Goal: Information Seeking & Learning: Learn about a topic

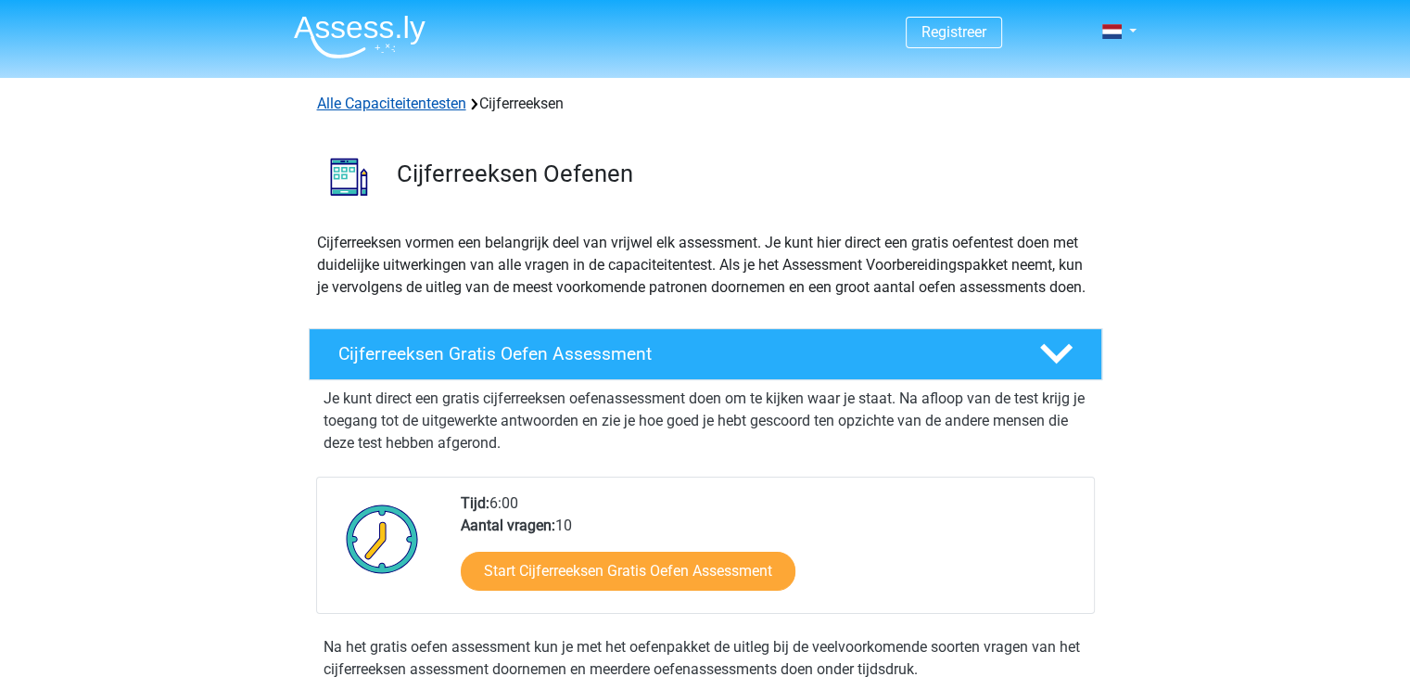
click at [434, 100] on link "Alle Capaciteitentesten" at bounding box center [391, 104] width 149 height 18
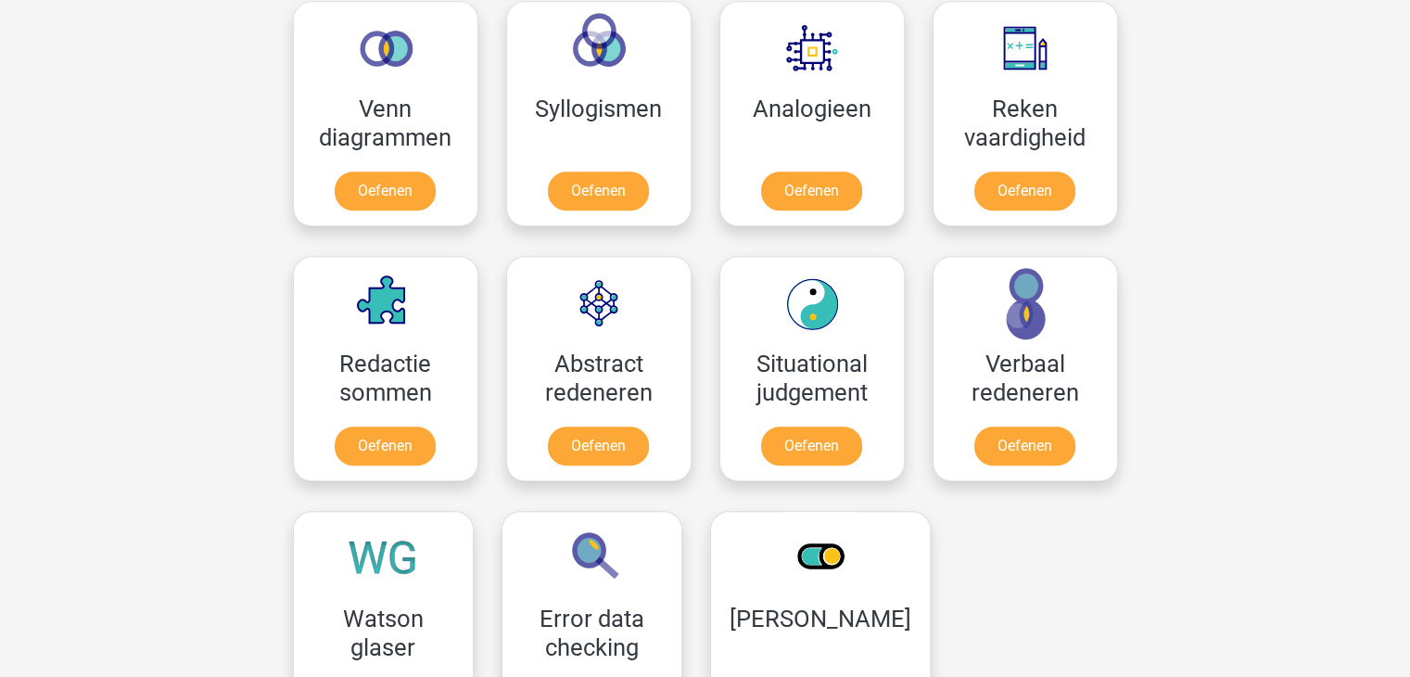
scroll to position [1123, 0]
click at [421, 174] on link "Oefenen" at bounding box center [385, 194] width 106 height 41
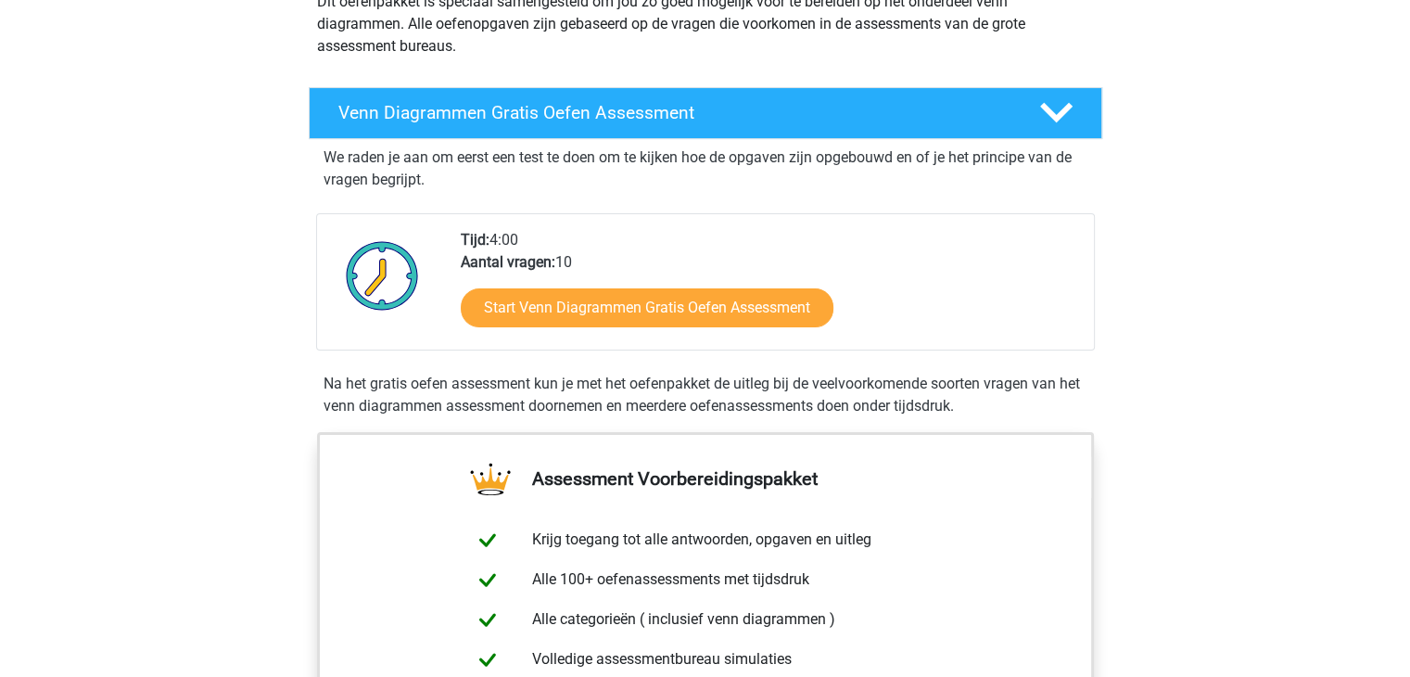
scroll to position [240, 0]
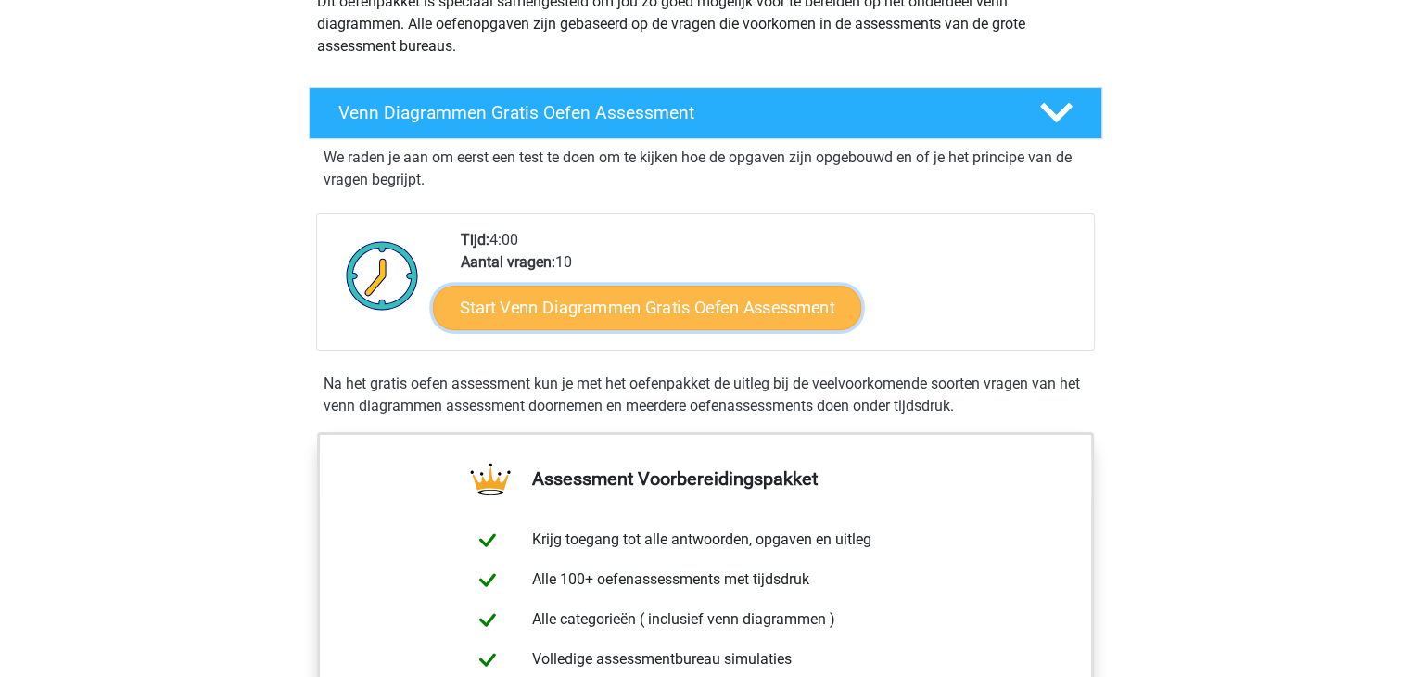
click at [692, 314] on link "Start Venn Diagrammen Gratis Oefen Assessment" at bounding box center [647, 307] width 428 height 44
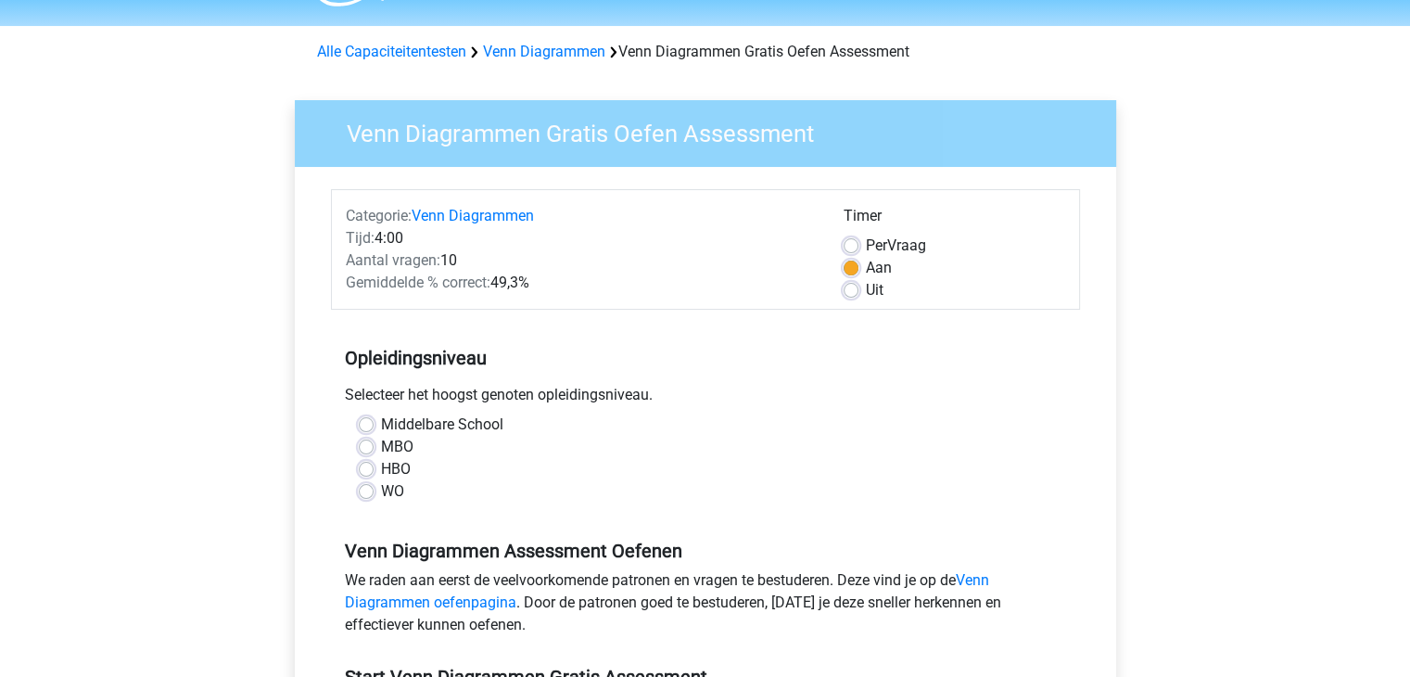
scroll to position [120, 0]
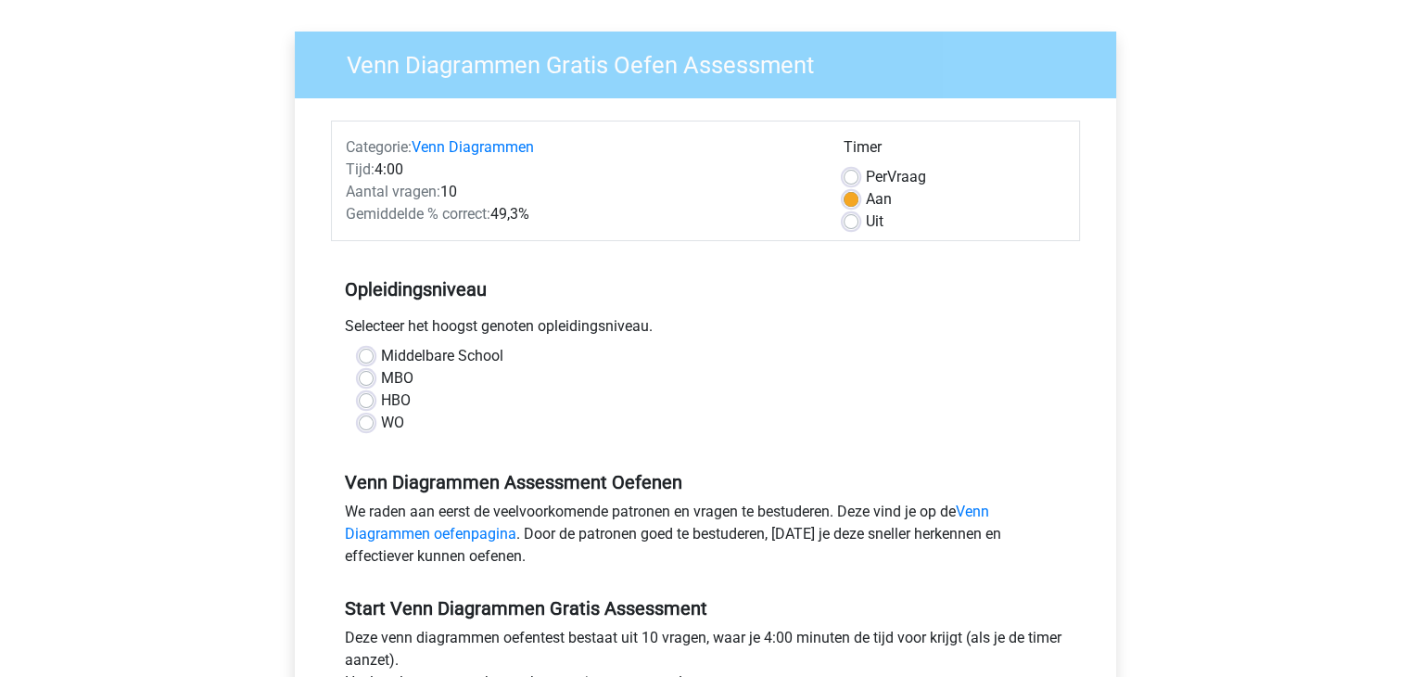
click at [381, 415] on label "WO" at bounding box center [392, 423] width 23 height 22
click at [371, 415] on input "WO" at bounding box center [366, 421] width 15 height 19
radio input "true"
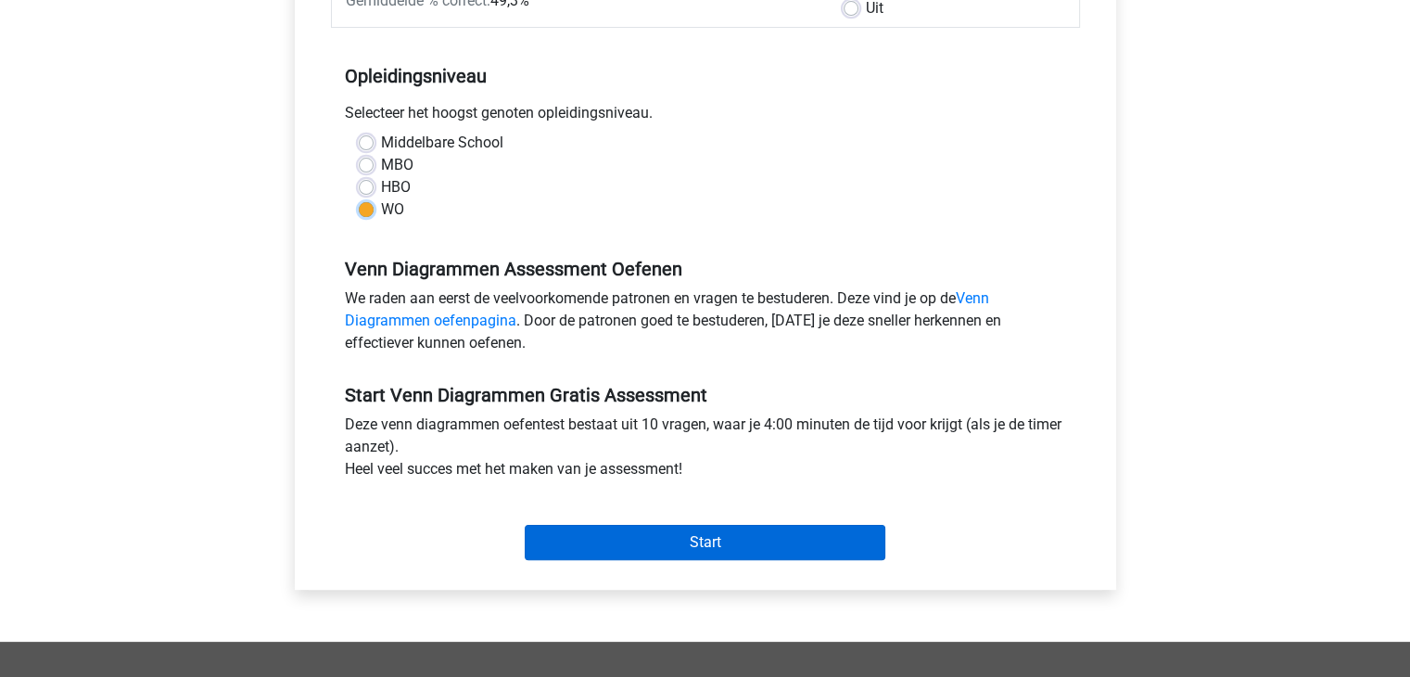
scroll to position [334, 0]
click at [682, 541] on input "Start" at bounding box center [705, 542] width 361 height 35
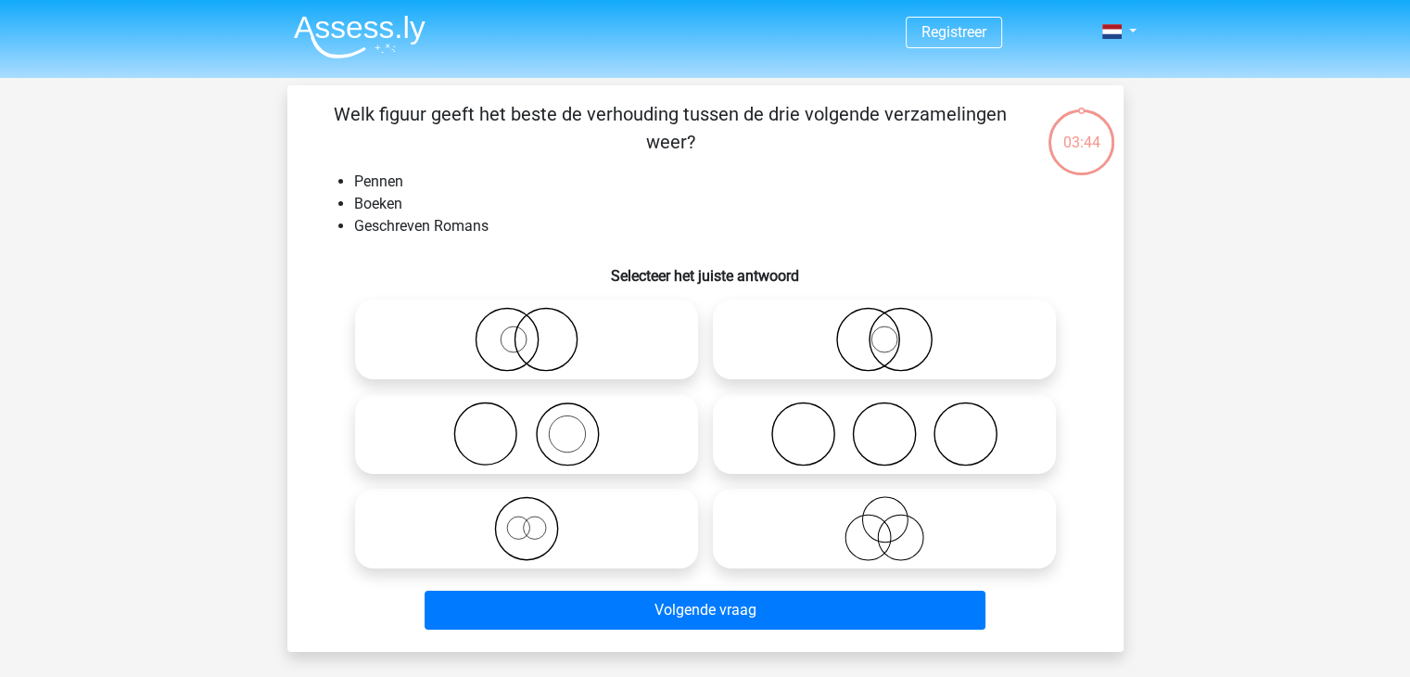
click at [572, 450] on icon at bounding box center [526, 433] width 328 height 65
click at [539, 425] on input "radio" at bounding box center [532, 418] width 12 height 12
radio input "true"
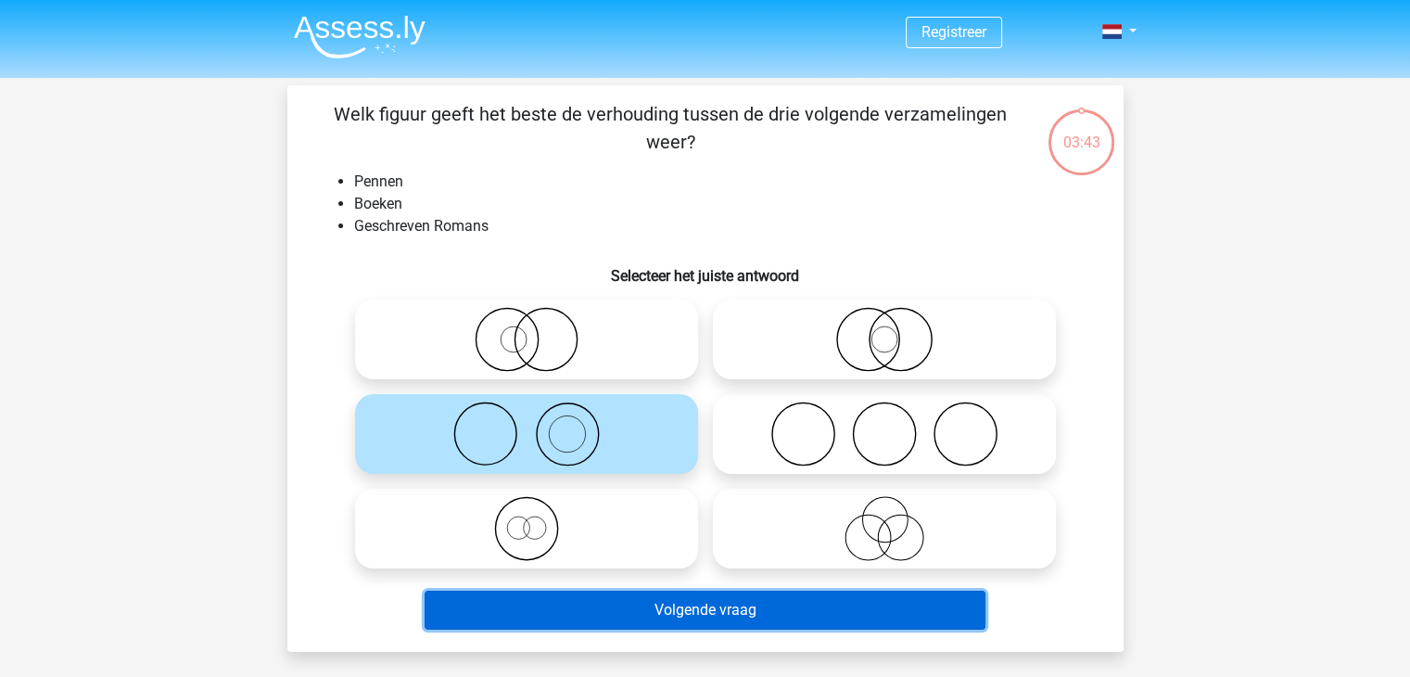
click at [627, 612] on button "Volgende vraag" at bounding box center [705, 609] width 561 height 39
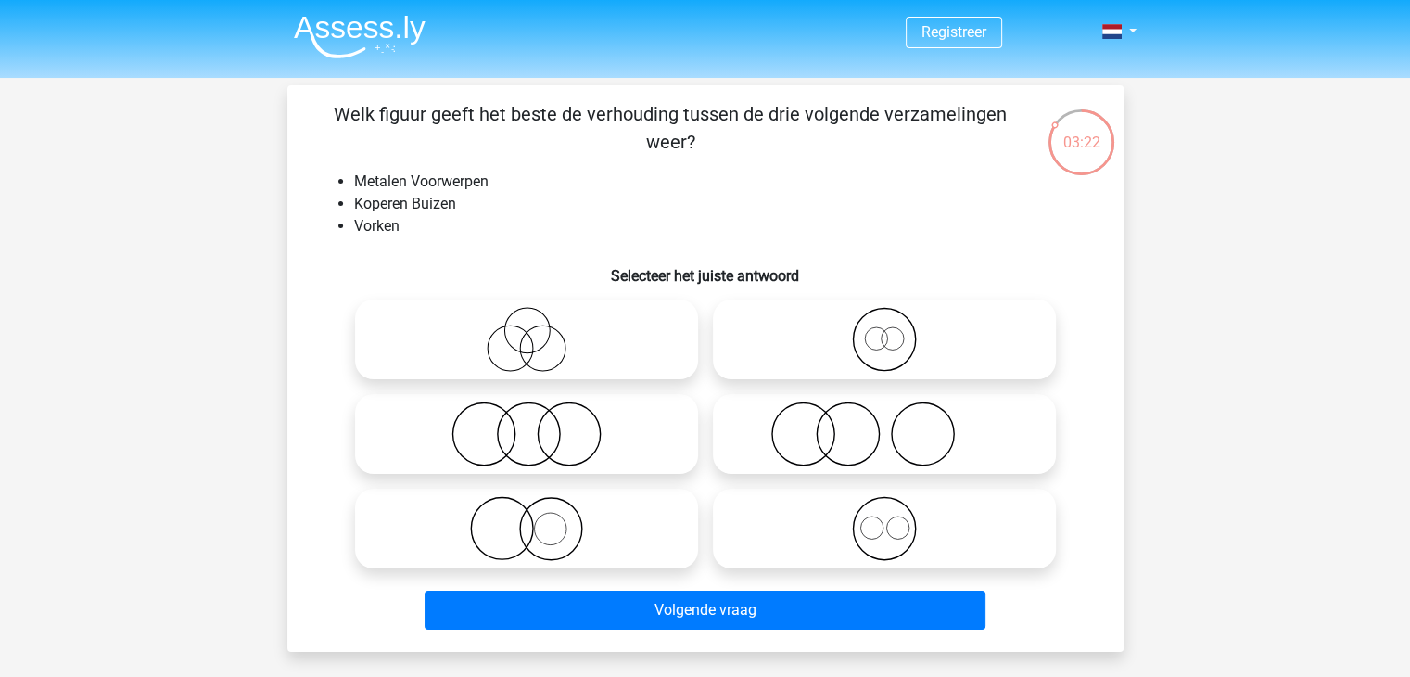
click at [886, 531] on icon at bounding box center [884, 528] width 328 height 65
click at [886, 519] on input "radio" at bounding box center [890, 513] width 12 height 12
radio input "true"
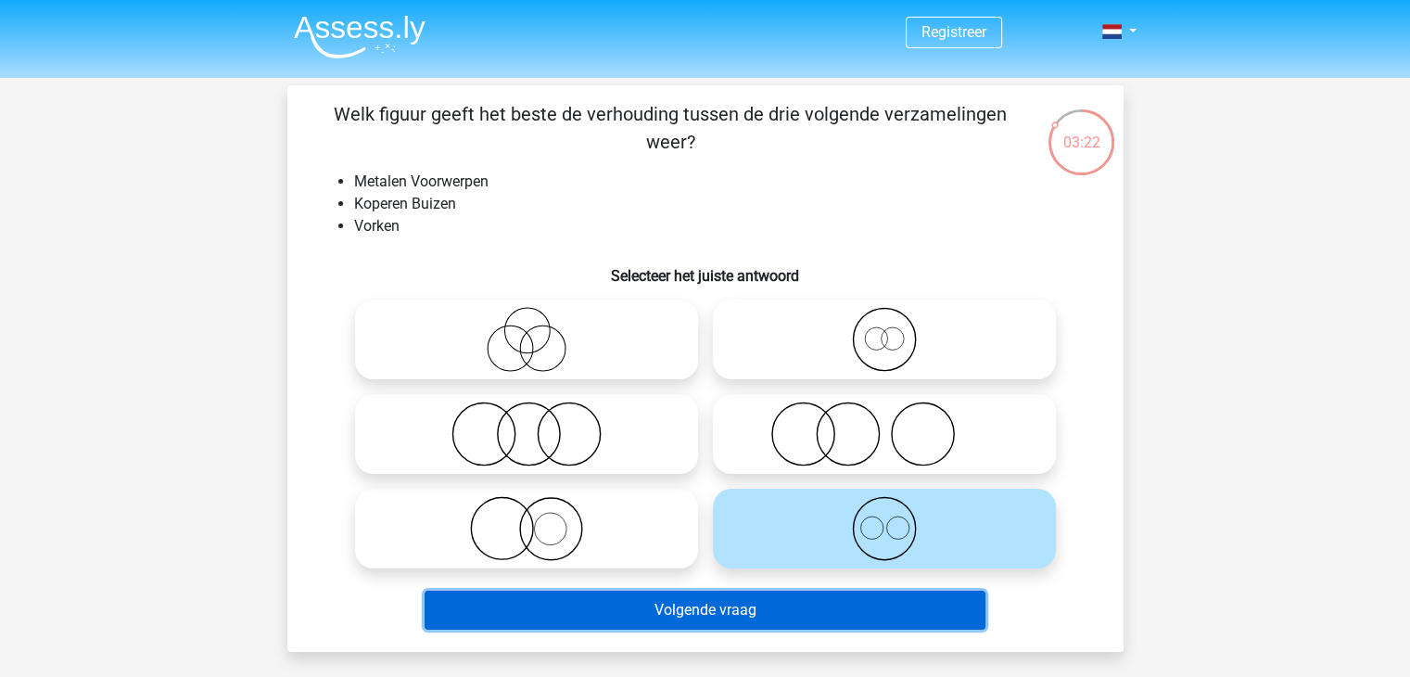
click at [798, 602] on button "Volgende vraag" at bounding box center [705, 609] width 561 height 39
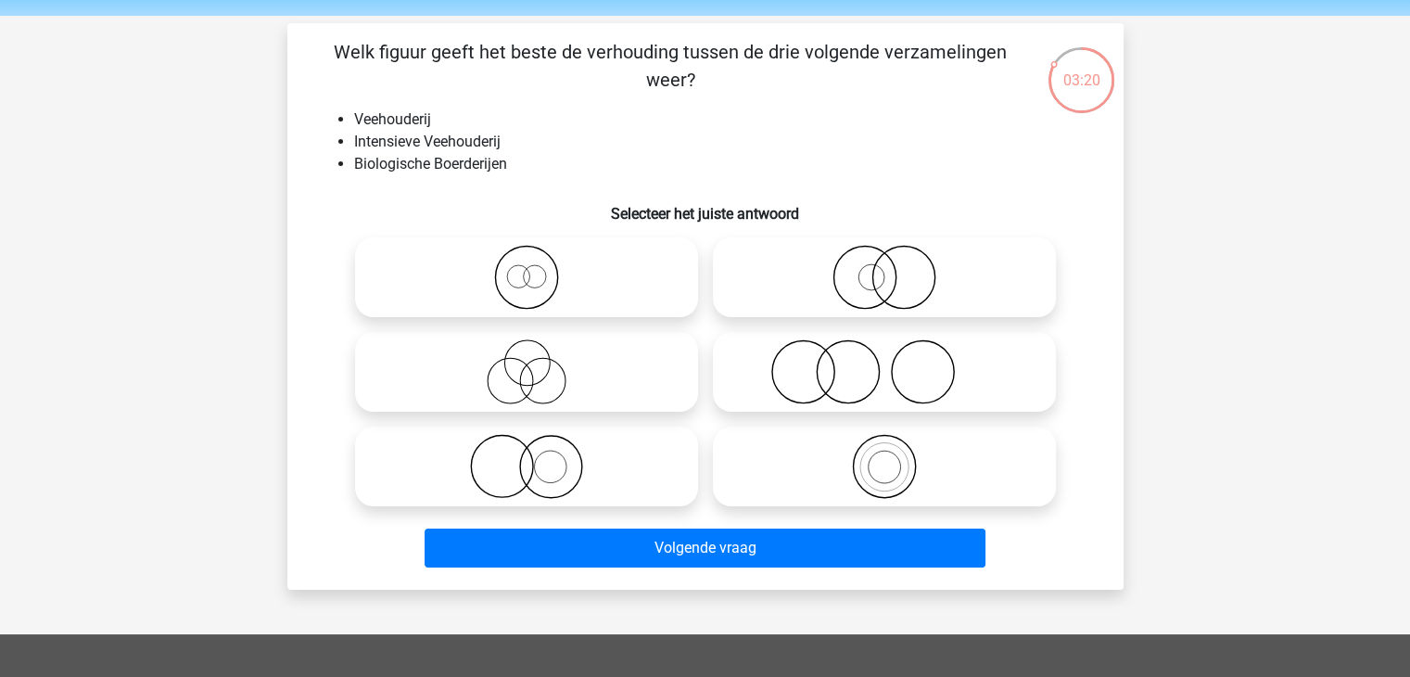
scroll to position [61, 0]
click at [545, 461] on icon at bounding box center [526, 467] width 328 height 65
click at [539, 458] on input "radio" at bounding box center [532, 452] width 12 height 12
radio input "true"
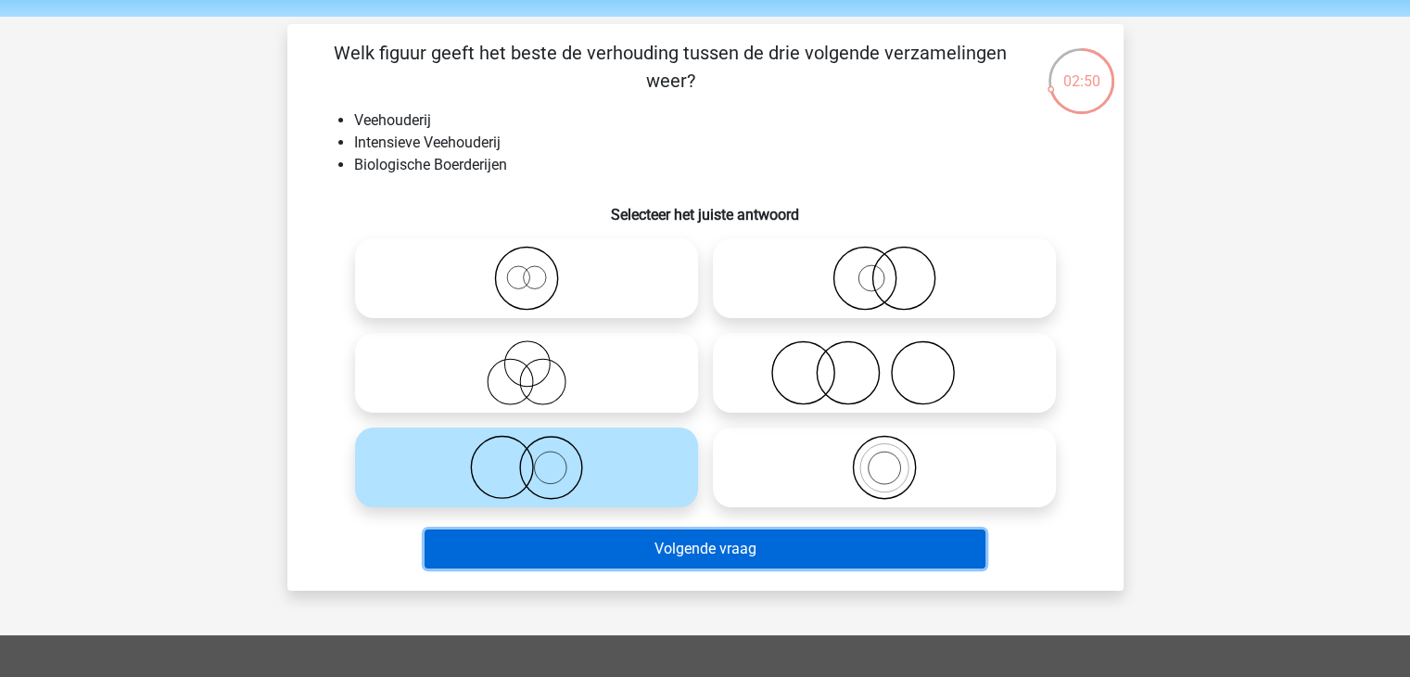
click at [674, 547] on button "Volgende vraag" at bounding box center [705, 548] width 561 height 39
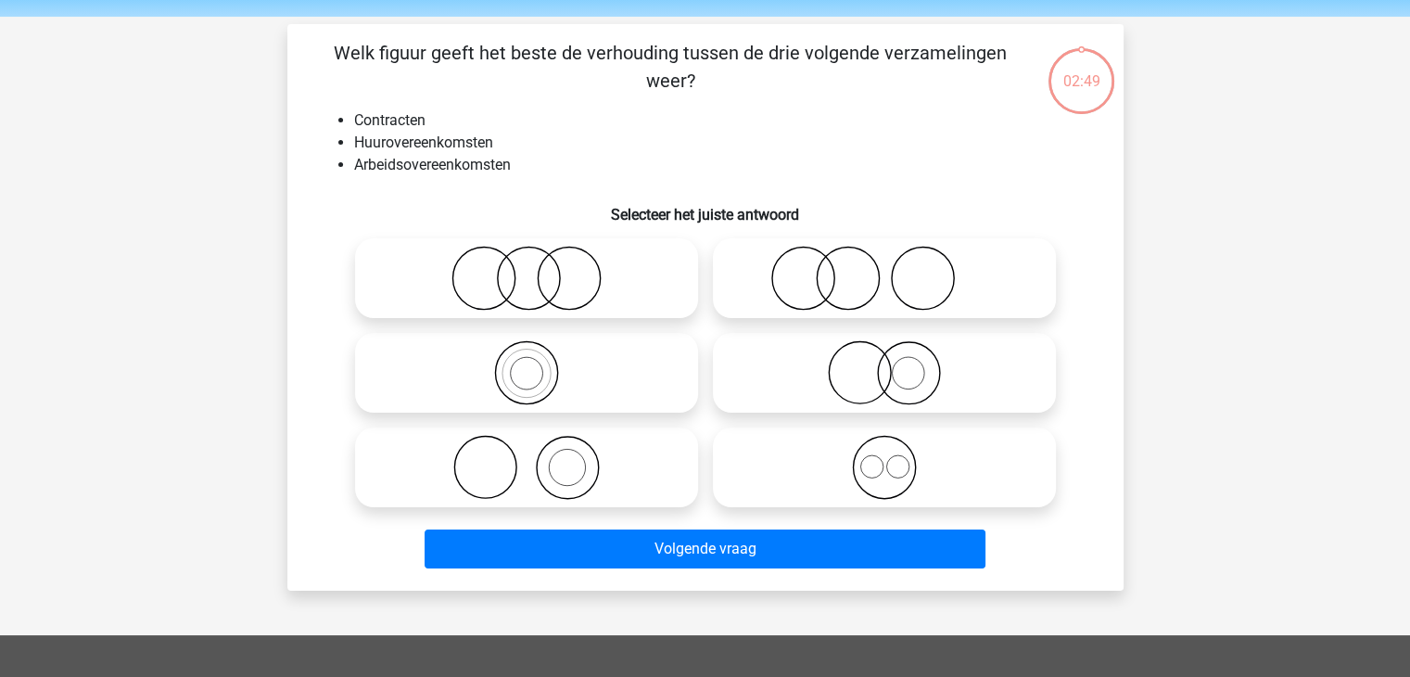
scroll to position [85, 0]
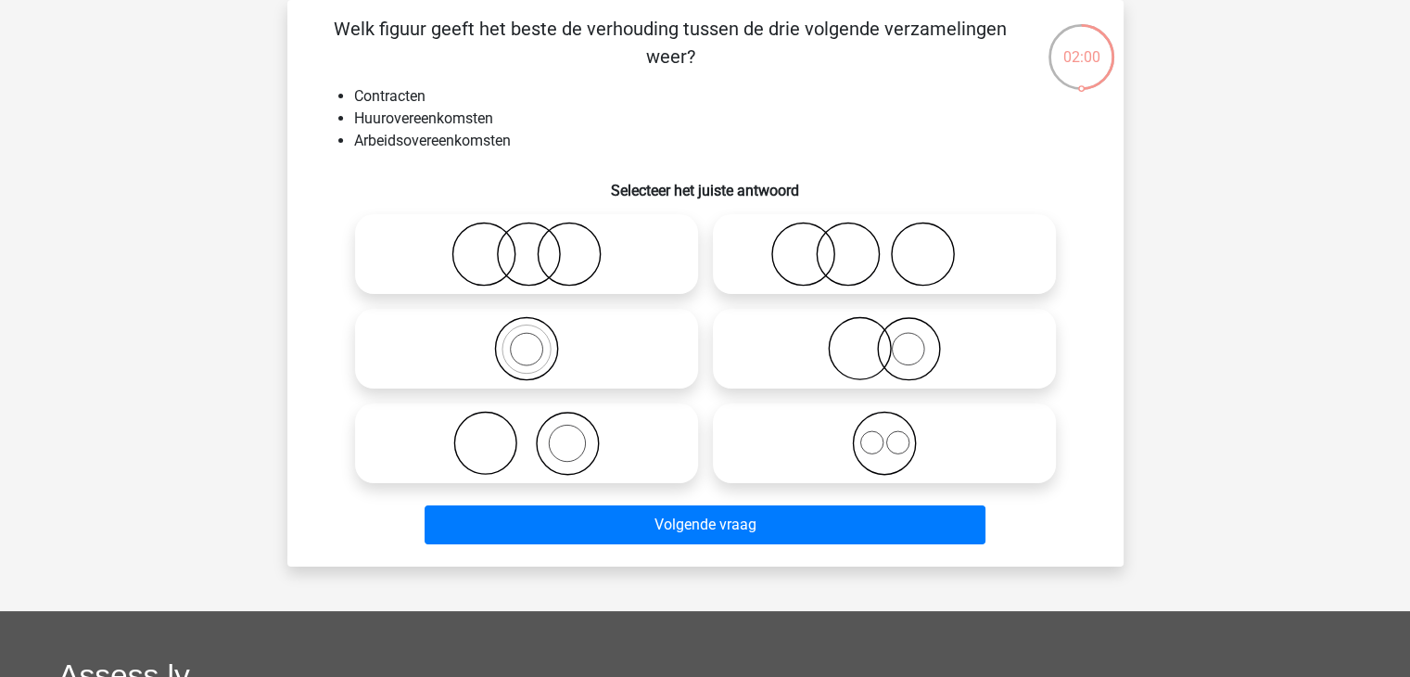
click at [559, 475] on icon at bounding box center [526, 443] width 328 height 65
click at [539, 434] on input "radio" at bounding box center [532, 428] width 12 height 12
radio input "true"
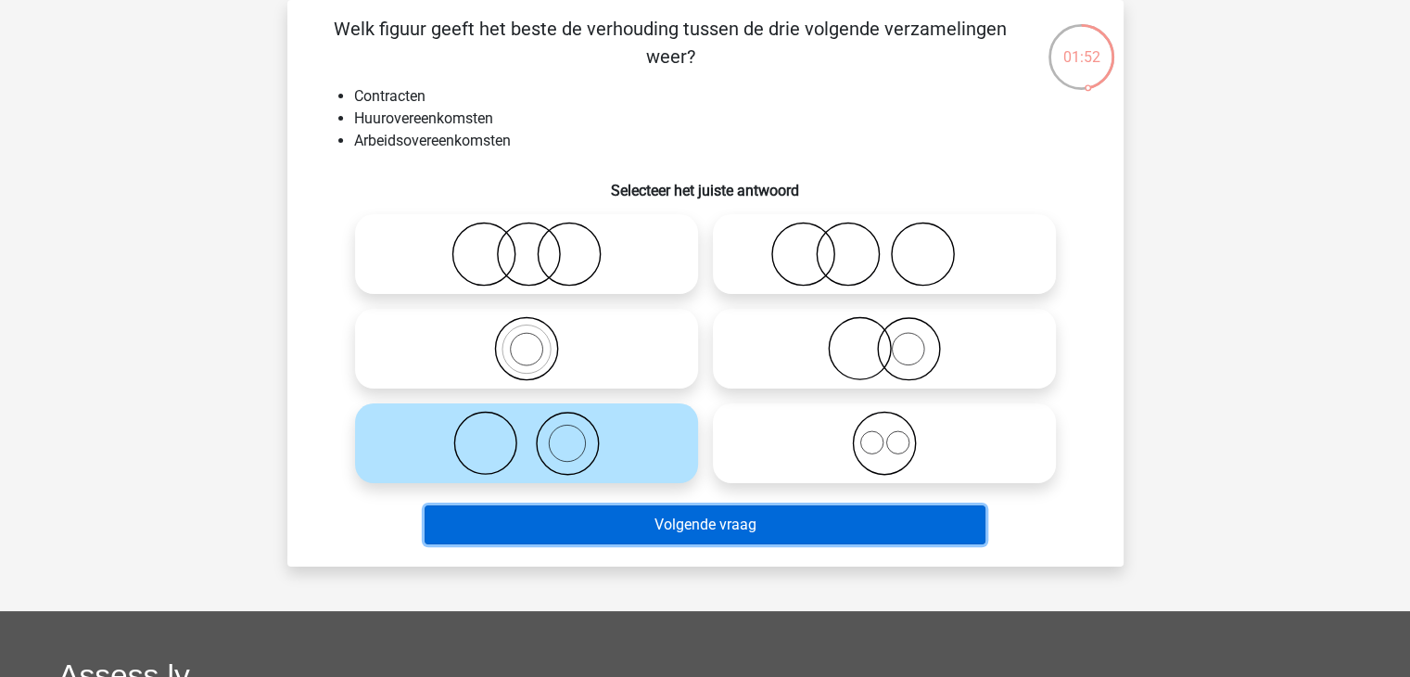
click at [664, 528] on button "Volgende vraag" at bounding box center [705, 524] width 561 height 39
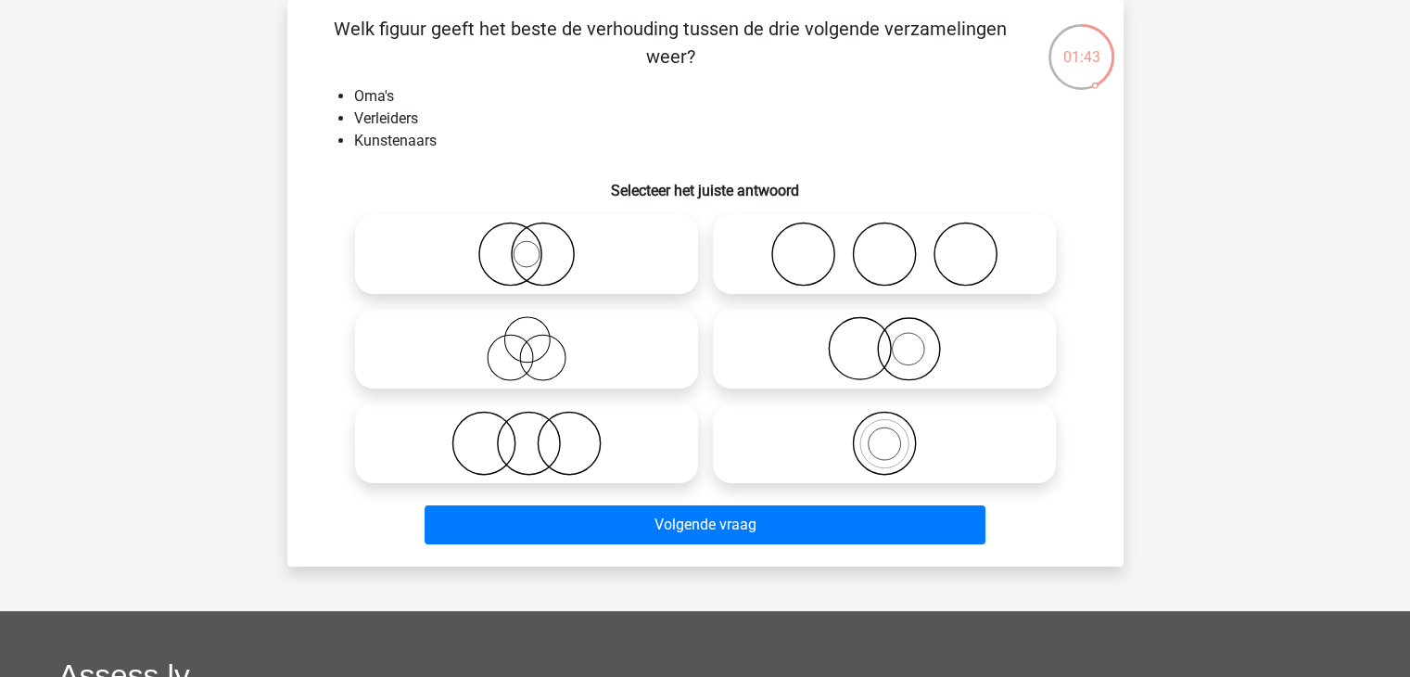
click at [499, 336] on icon at bounding box center [526, 348] width 328 height 65
click at [526, 336] on input "radio" at bounding box center [532, 333] width 12 height 12
radio input "true"
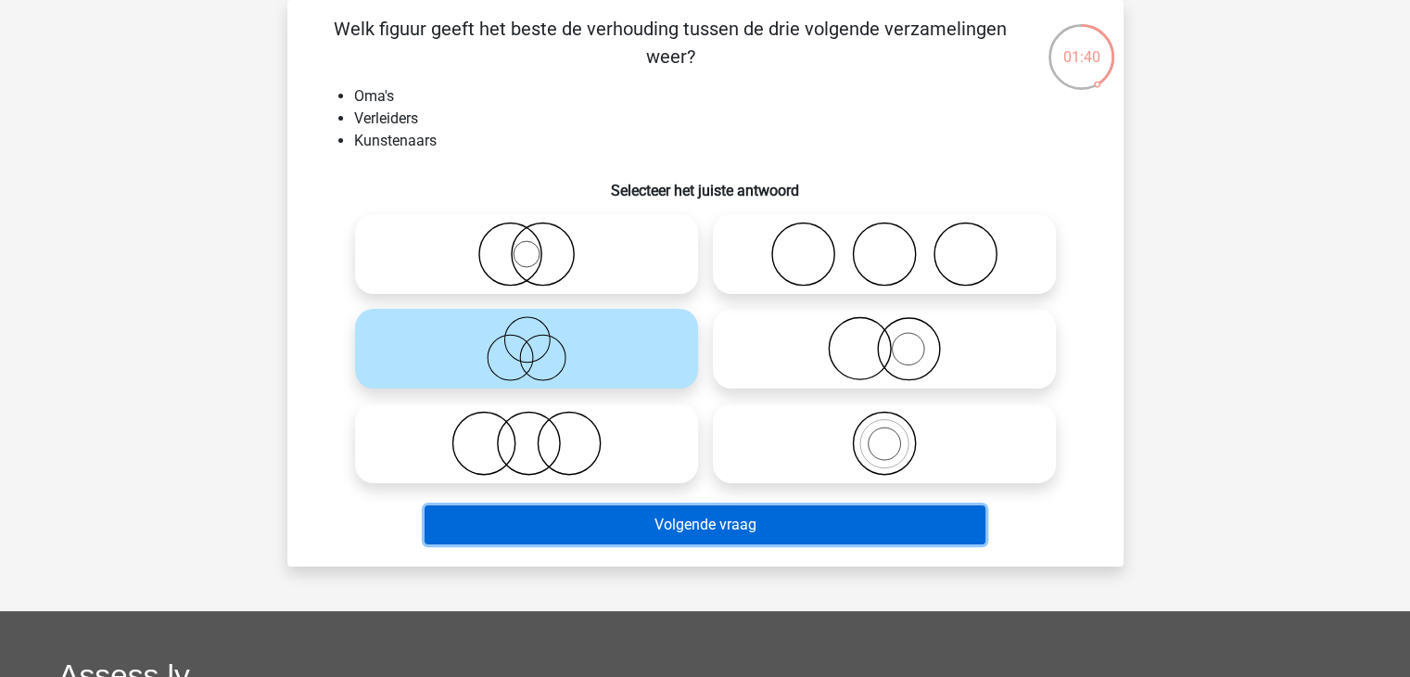
click at [732, 537] on button "Volgende vraag" at bounding box center [705, 524] width 561 height 39
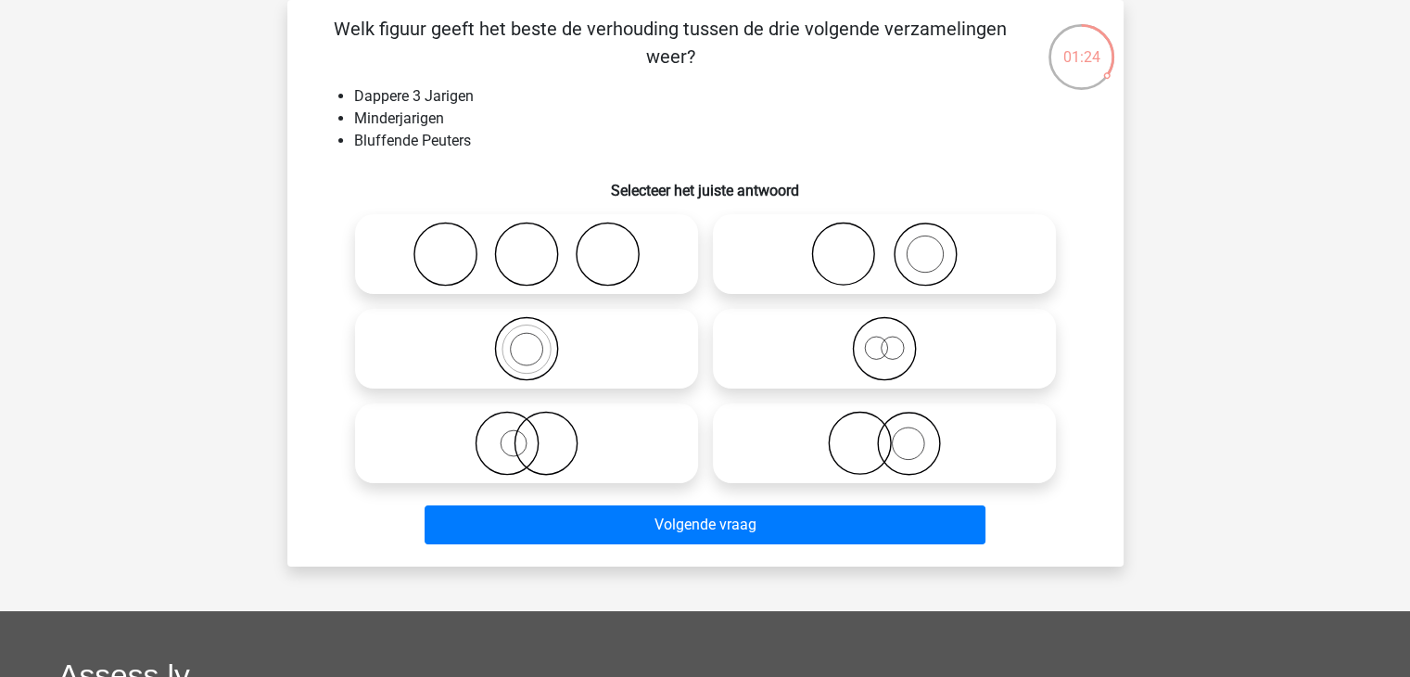
click at [927, 327] on icon at bounding box center [884, 348] width 328 height 65
click at [896, 327] on input "radio" at bounding box center [890, 333] width 12 height 12
radio input "true"
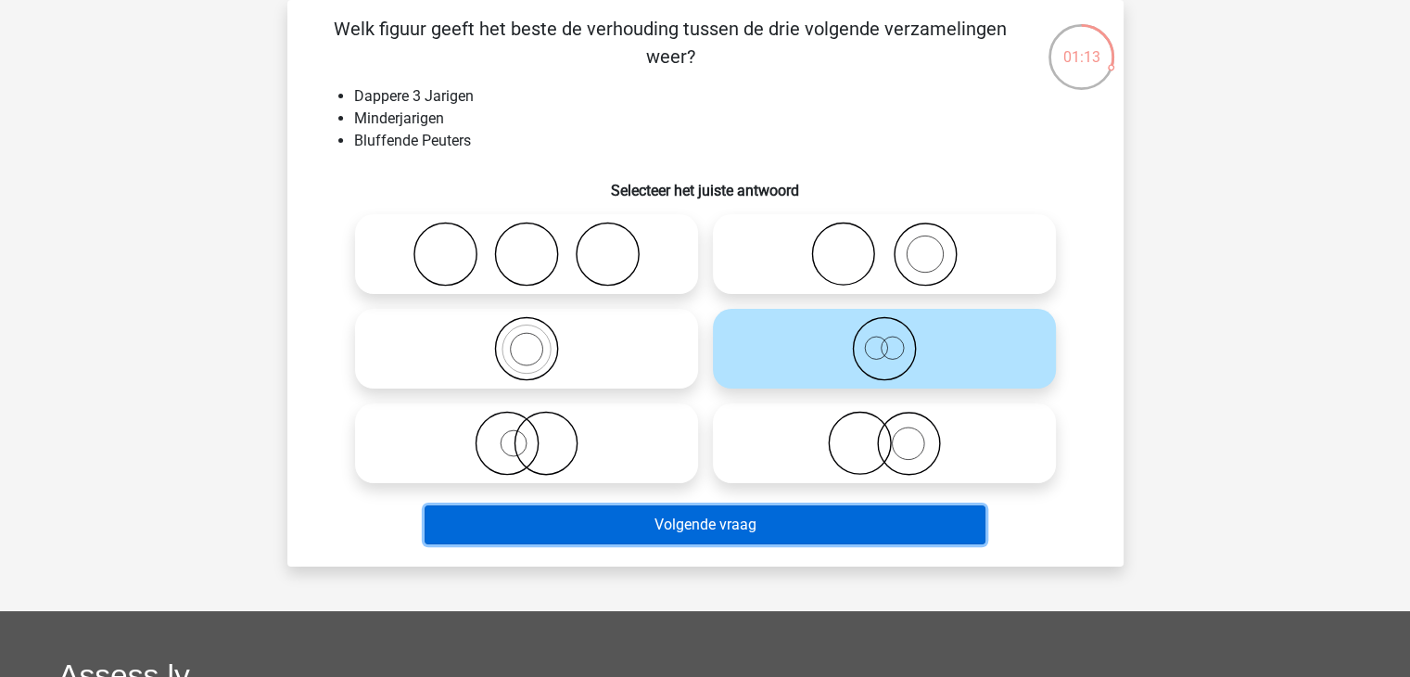
click at [713, 526] on button "Volgende vraag" at bounding box center [705, 524] width 561 height 39
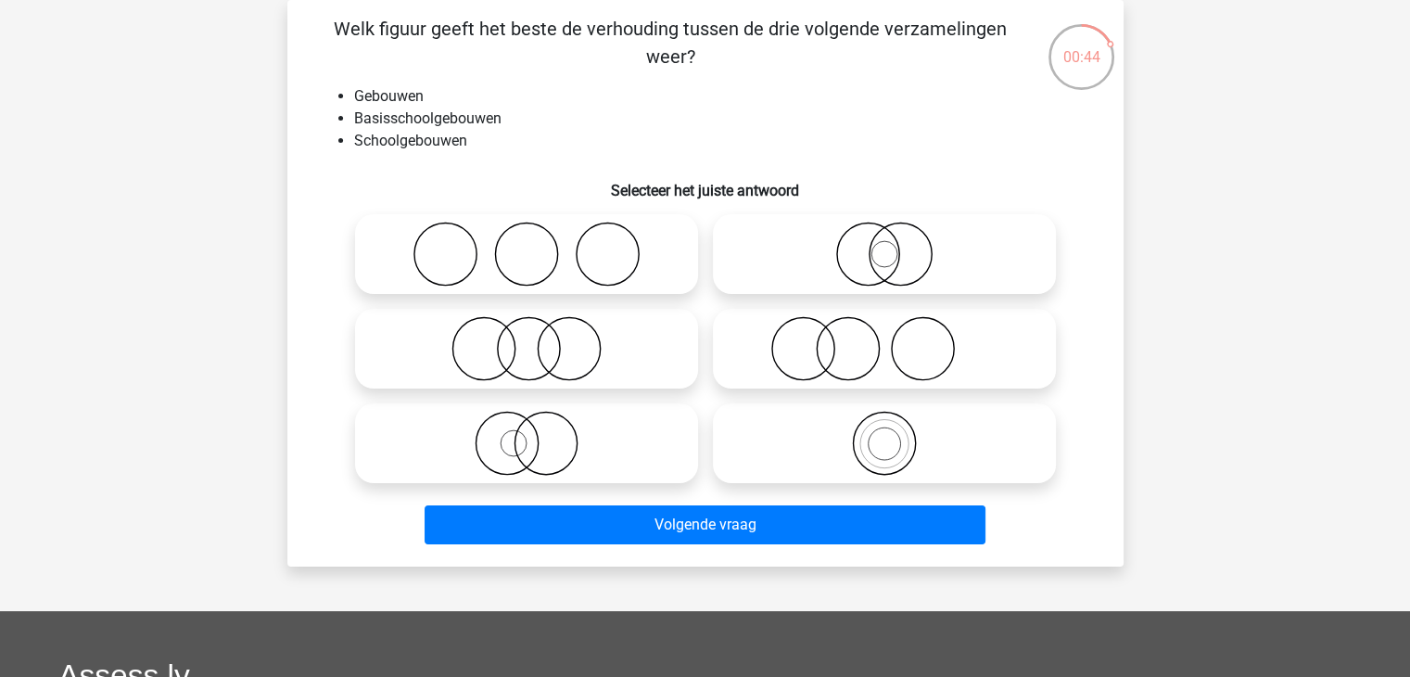
click at [885, 441] on icon at bounding box center [884, 443] width 328 height 65
click at [885, 434] on input "radio" at bounding box center [890, 428] width 12 height 12
radio input "true"
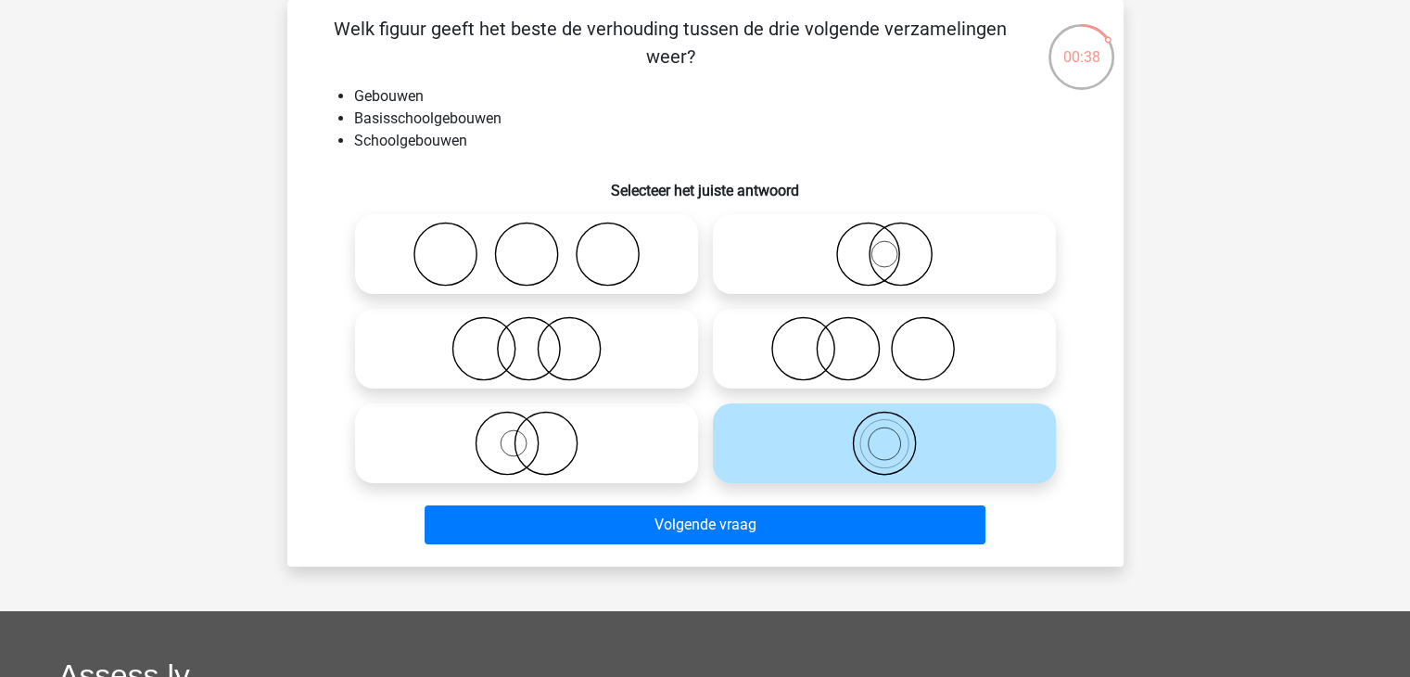
click at [909, 294] on div at bounding box center [884, 254] width 358 height 95
click at [908, 260] on icon at bounding box center [884, 254] width 328 height 65
click at [896, 245] on input "radio" at bounding box center [890, 239] width 12 height 12
radio input "true"
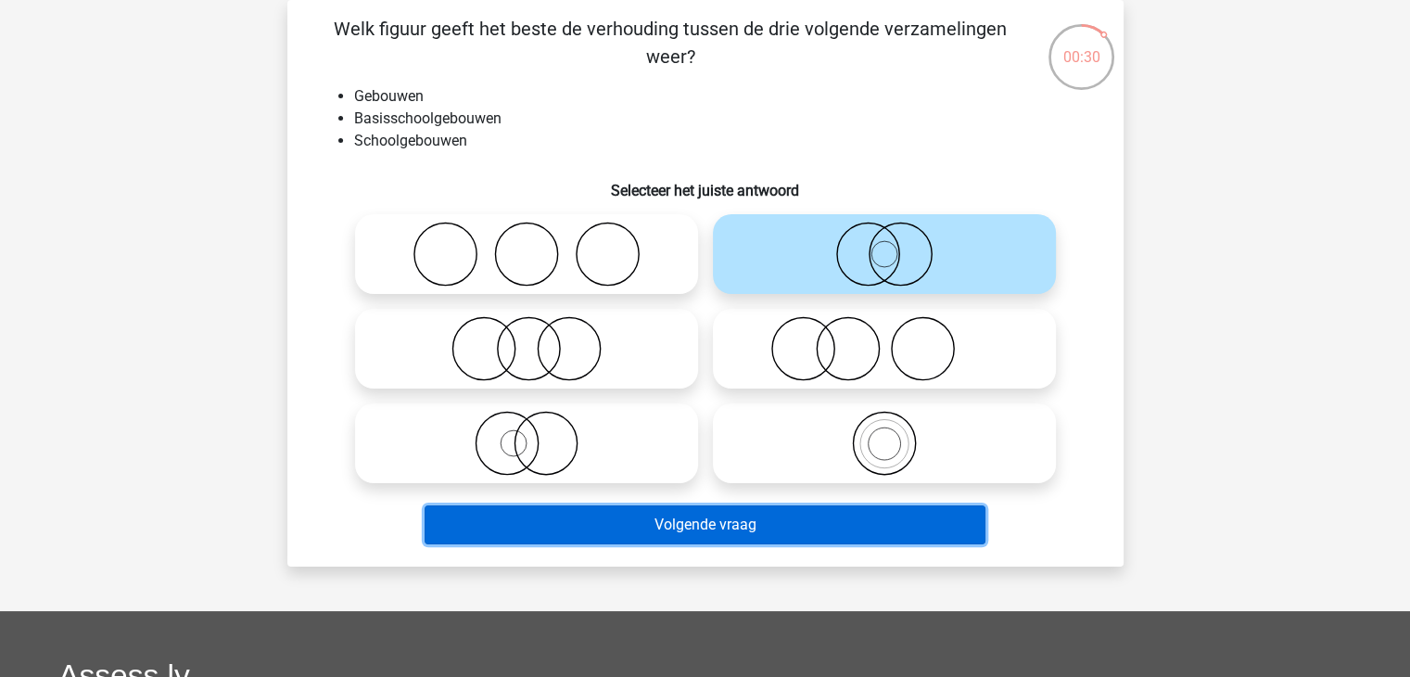
click at [748, 537] on button "Volgende vraag" at bounding box center [705, 524] width 561 height 39
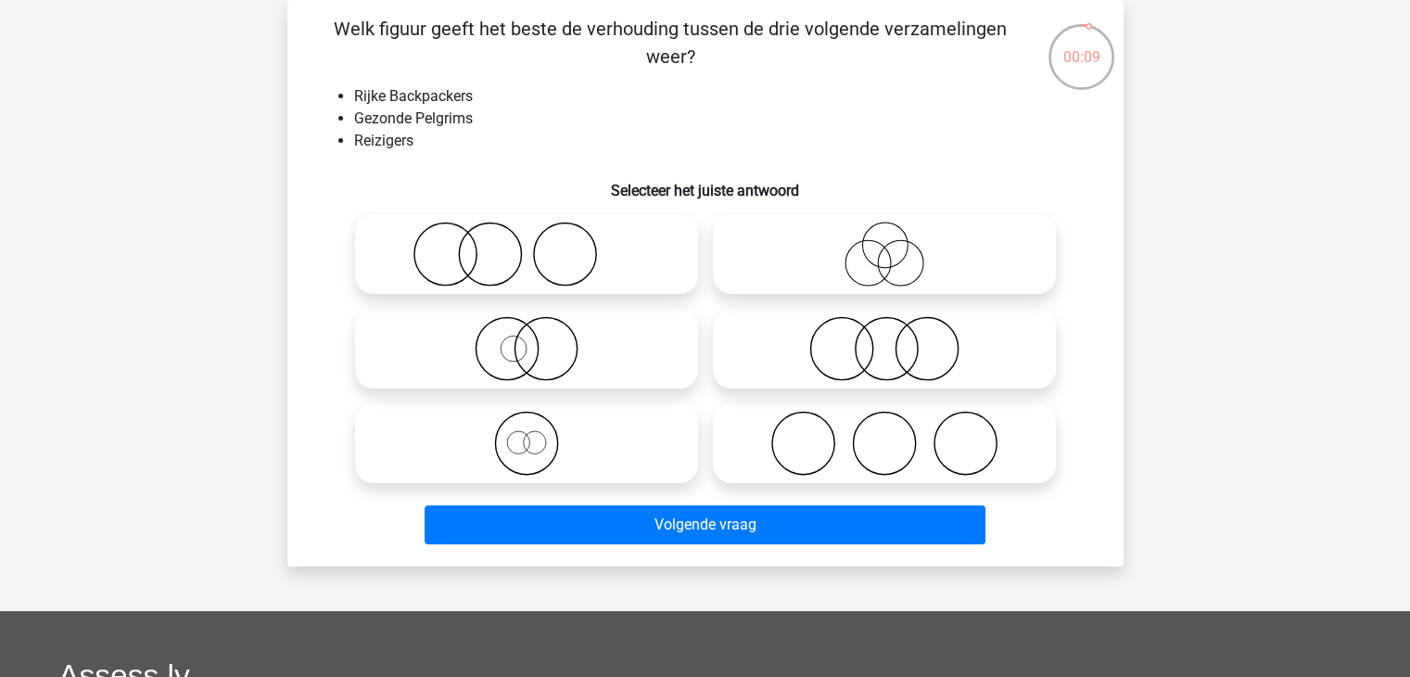
click at [653, 442] on icon at bounding box center [526, 443] width 328 height 65
click at [539, 434] on input "radio" at bounding box center [532, 428] width 12 height 12
radio input "true"
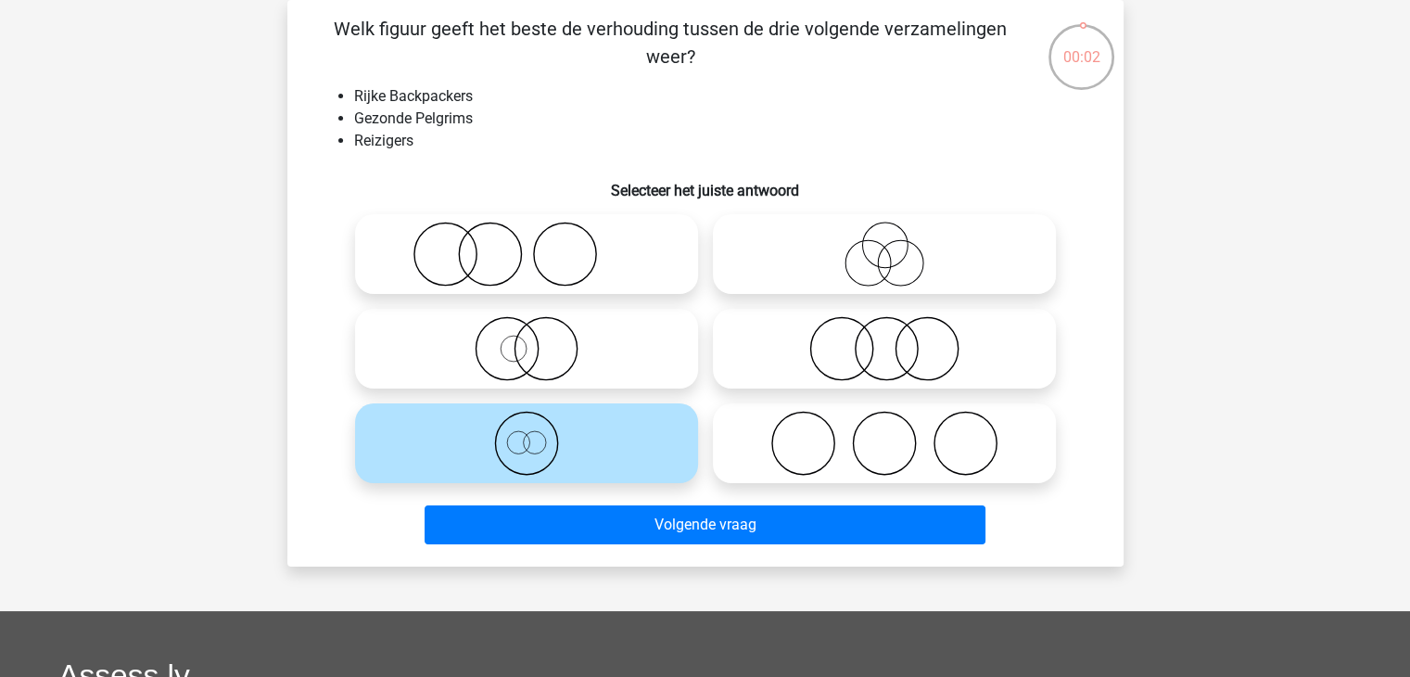
click at [683, 456] on icon at bounding box center [526, 443] width 328 height 65
click at [539, 434] on input "radio" at bounding box center [532, 428] width 12 height 12
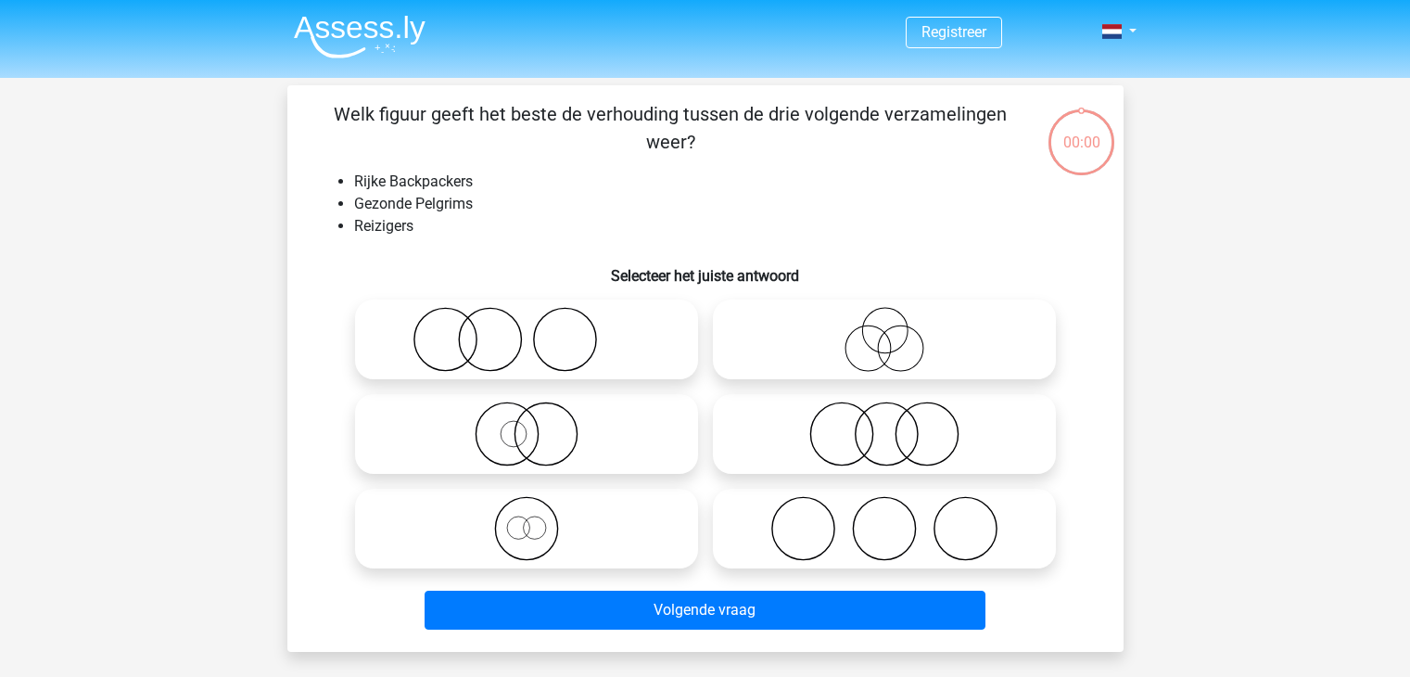
scroll to position [85, 0]
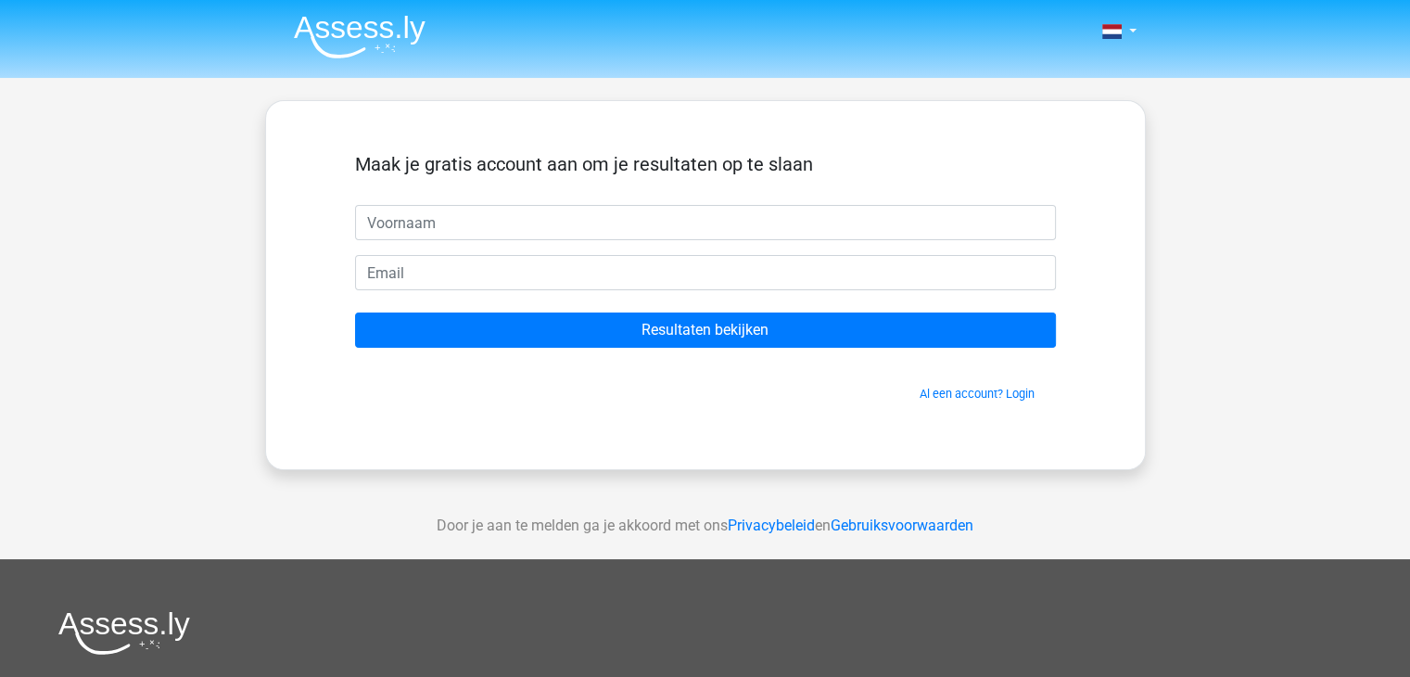
click at [726, 206] on input "text" at bounding box center [705, 222] width 701 height 35
type input "[PERSON_NAME]"
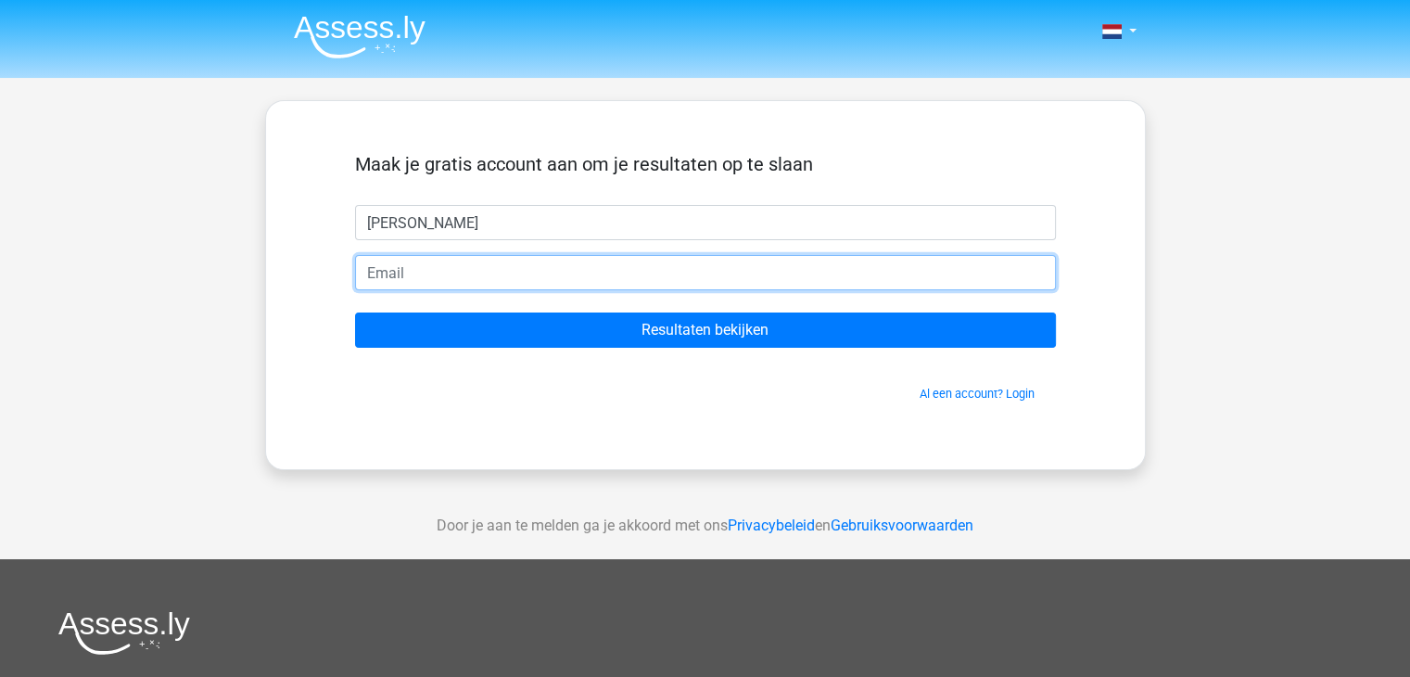
click at [478, 276] on input "email" at bounding box center [705, 272] width 701 height 35
type input "[EMAIL_ADDRESS][DOMAIN_NAME]"
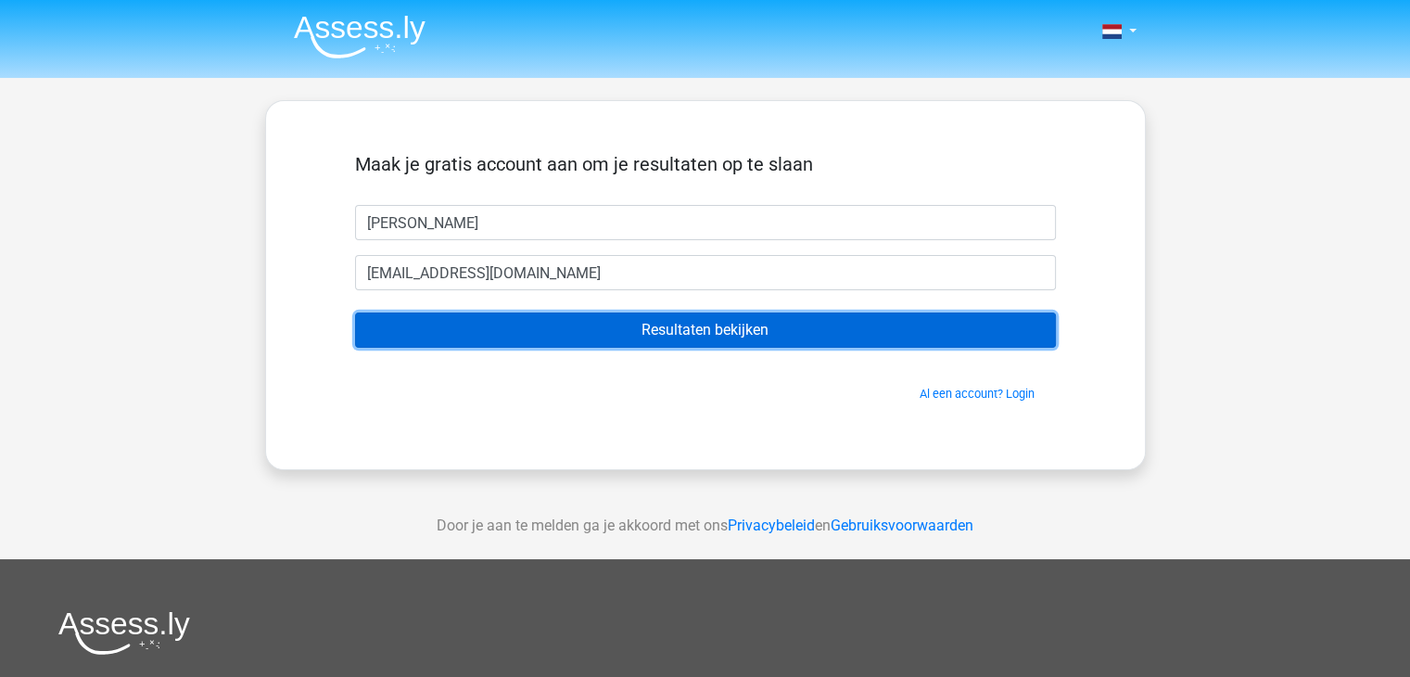
click at [616, 322] on input "Resultaten bekijken" at bounding box center [705, 329] width 701 height 35
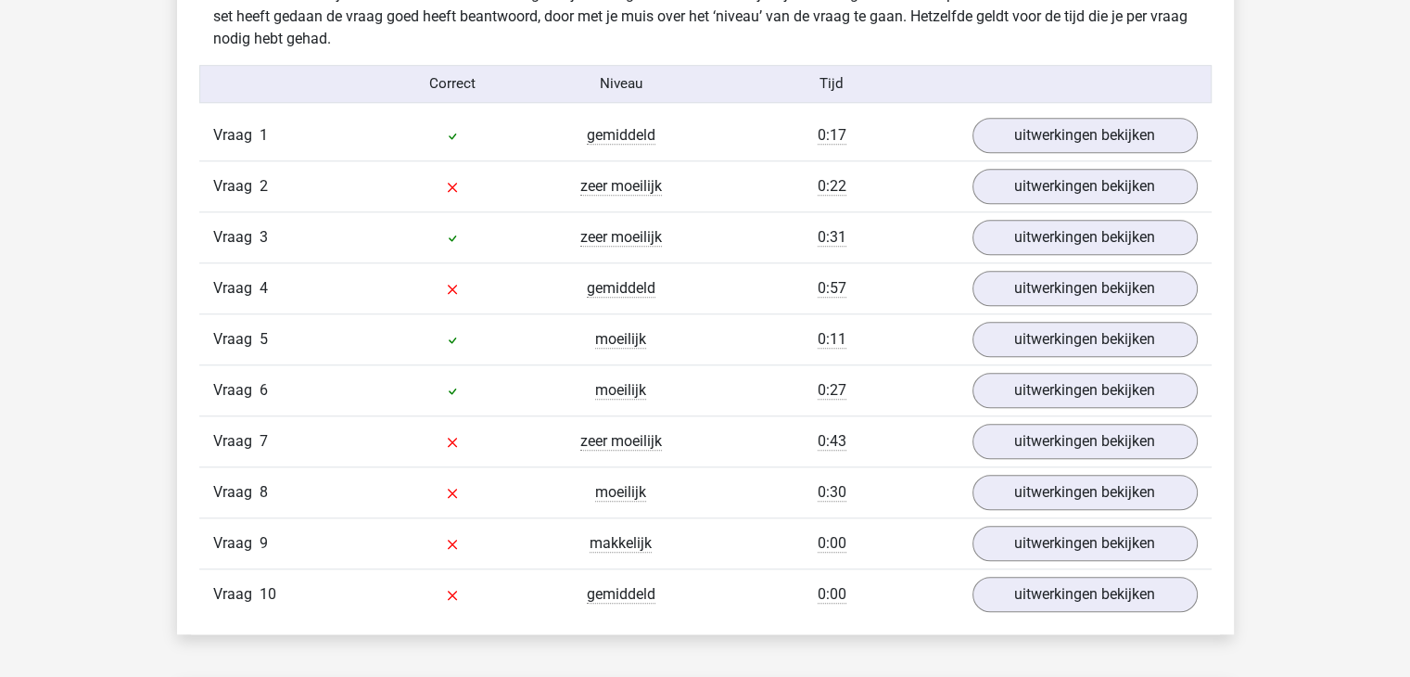
scroll to position [1490, 0]
click at [1105, 141] on link "uitwerkingen bekijken" at bounding box center [1084, 134] width 259 height 41
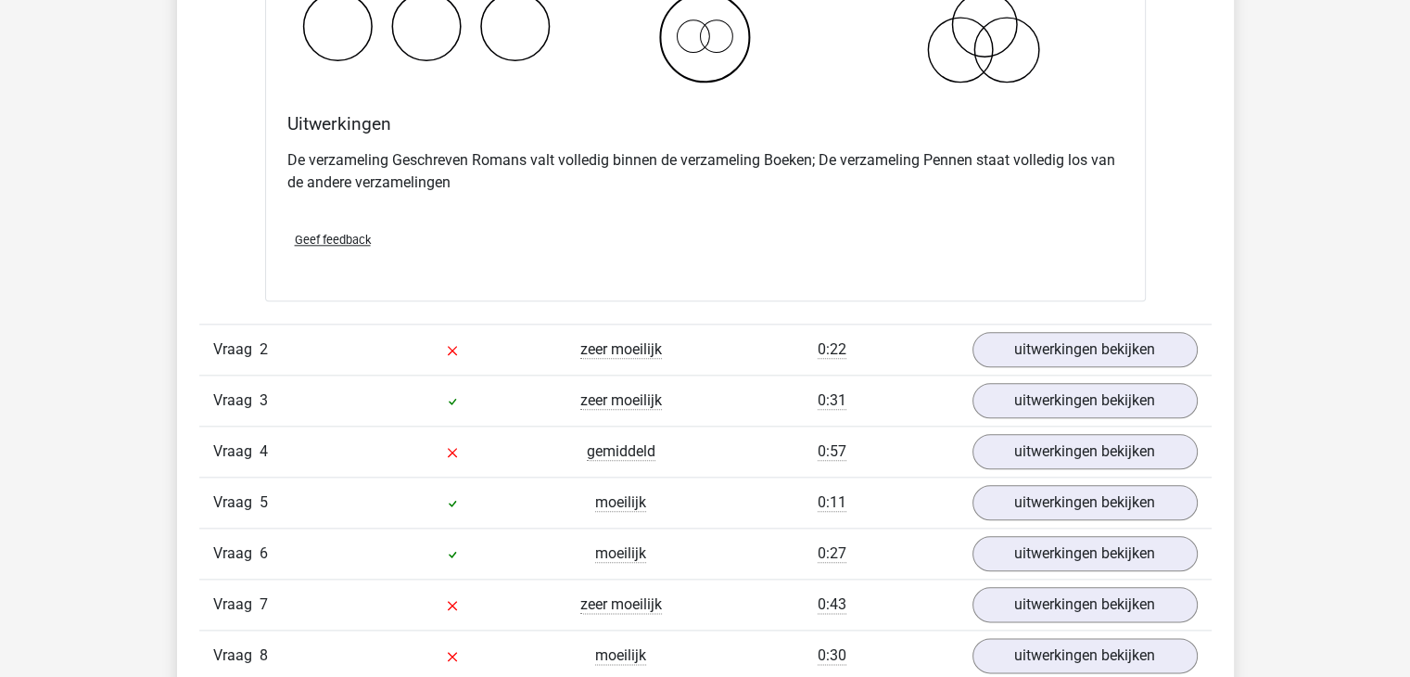
scroll to position [2046, 0]
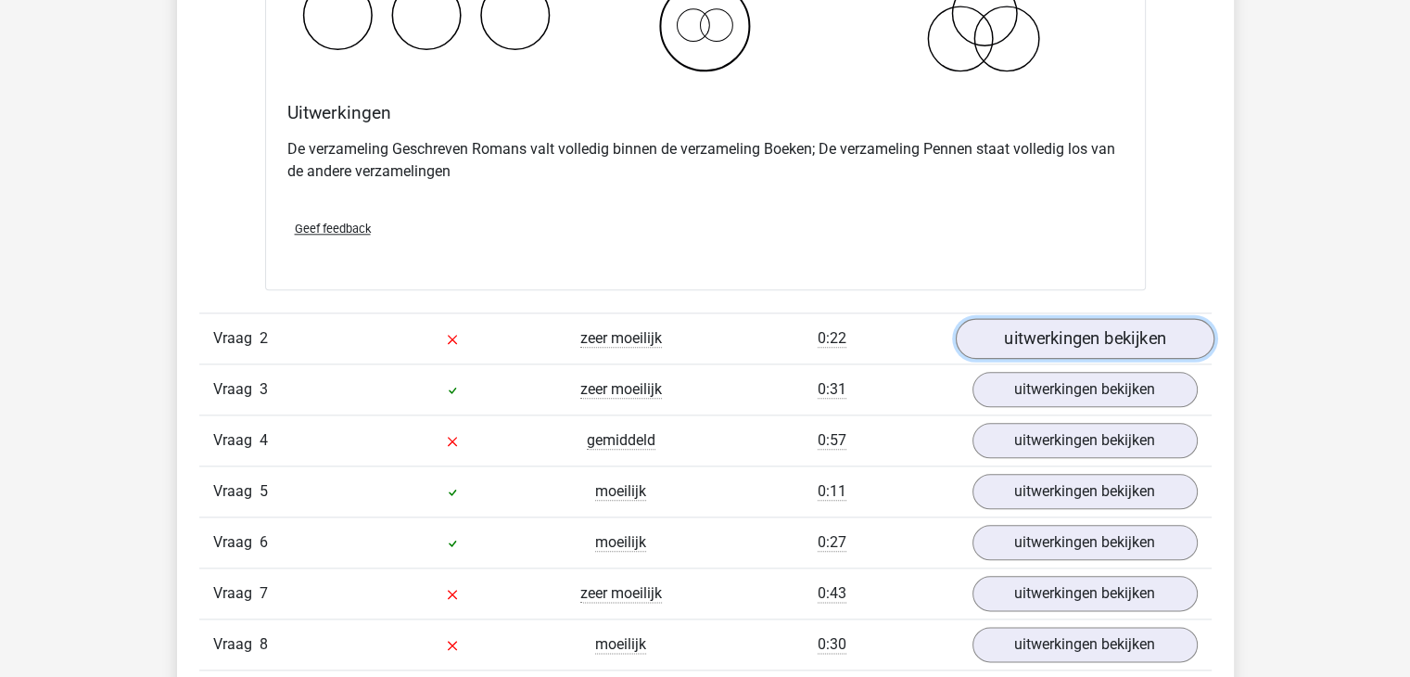
click at [1056, 336] on link "uitwerkingen bekijken" at bounding box center [1084, 338] width 259 height 41
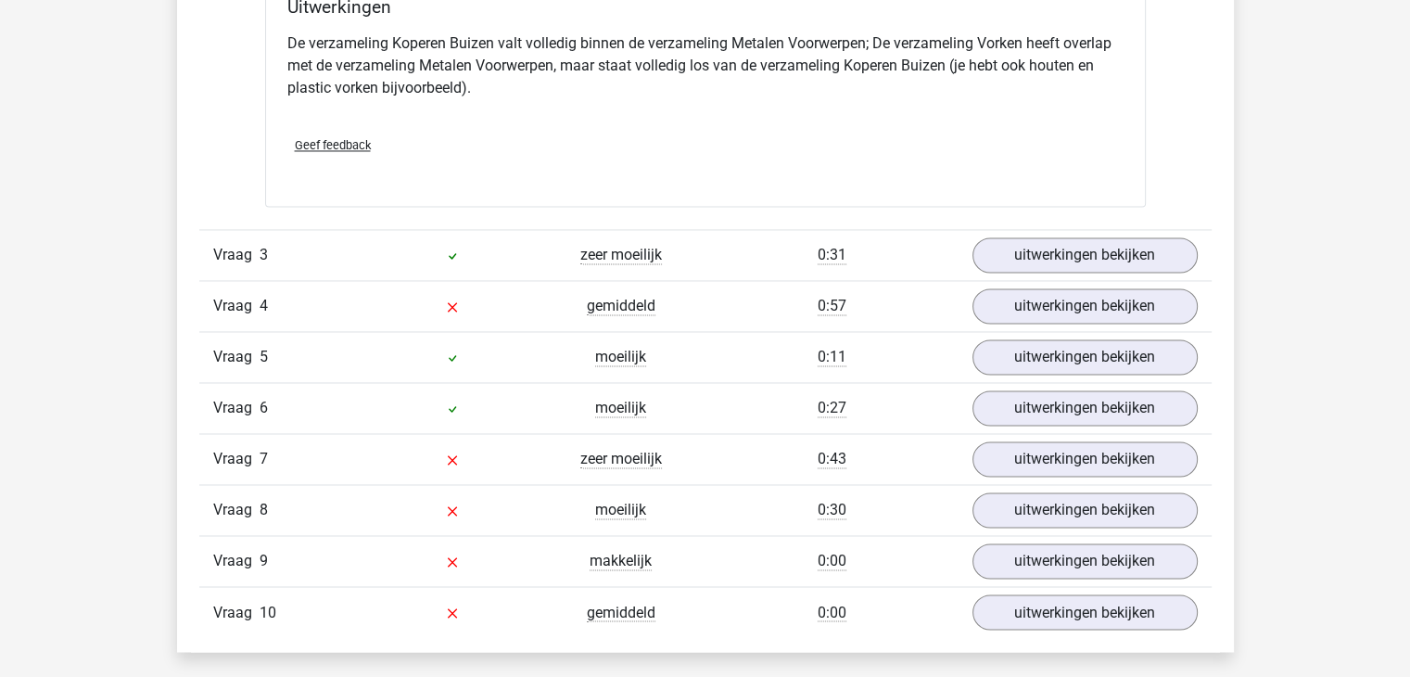
scroll to position [2935, 0]
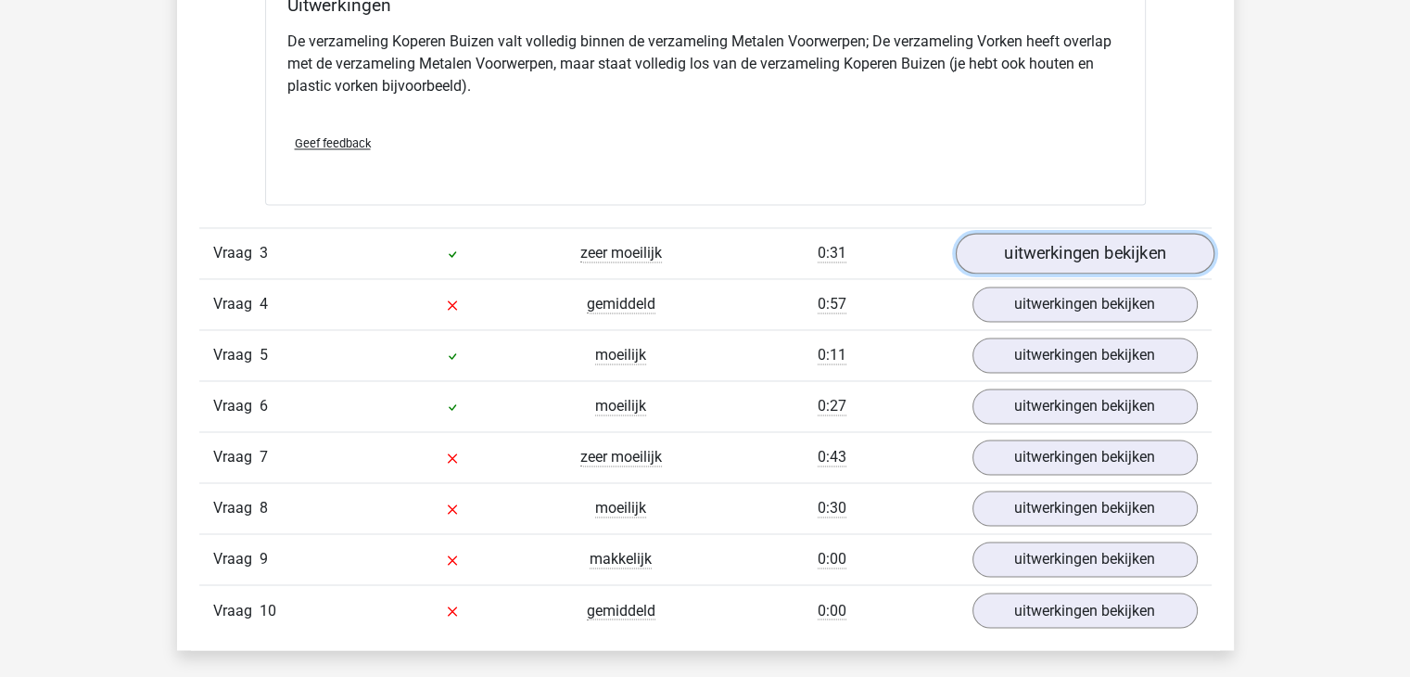
click at [1062, 253] on link "uitwerkingen bekijken" at bounding box center [1084, 254] width 259 height 41
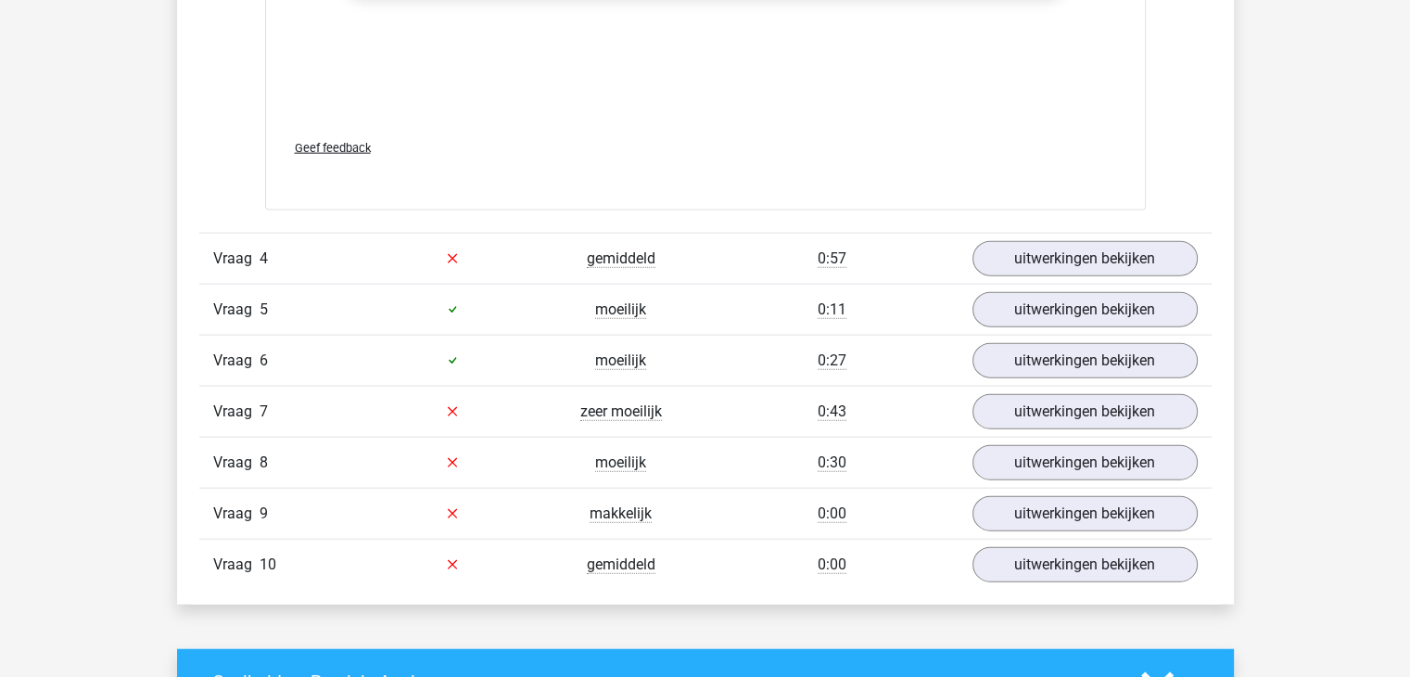
scroll to position [4188, 0]
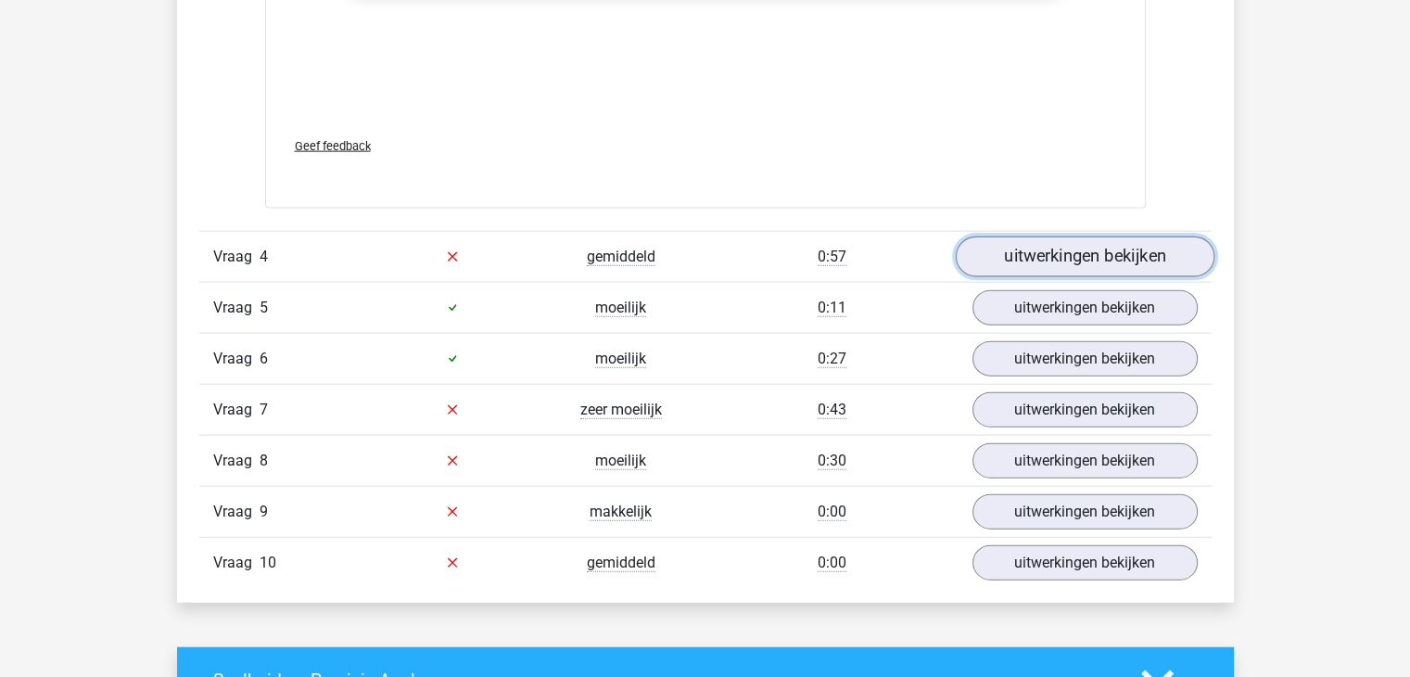
click at [1109, 253] on link "uitwerkingen bekijken" at bounding box center [1084, 256] width 259 height 41
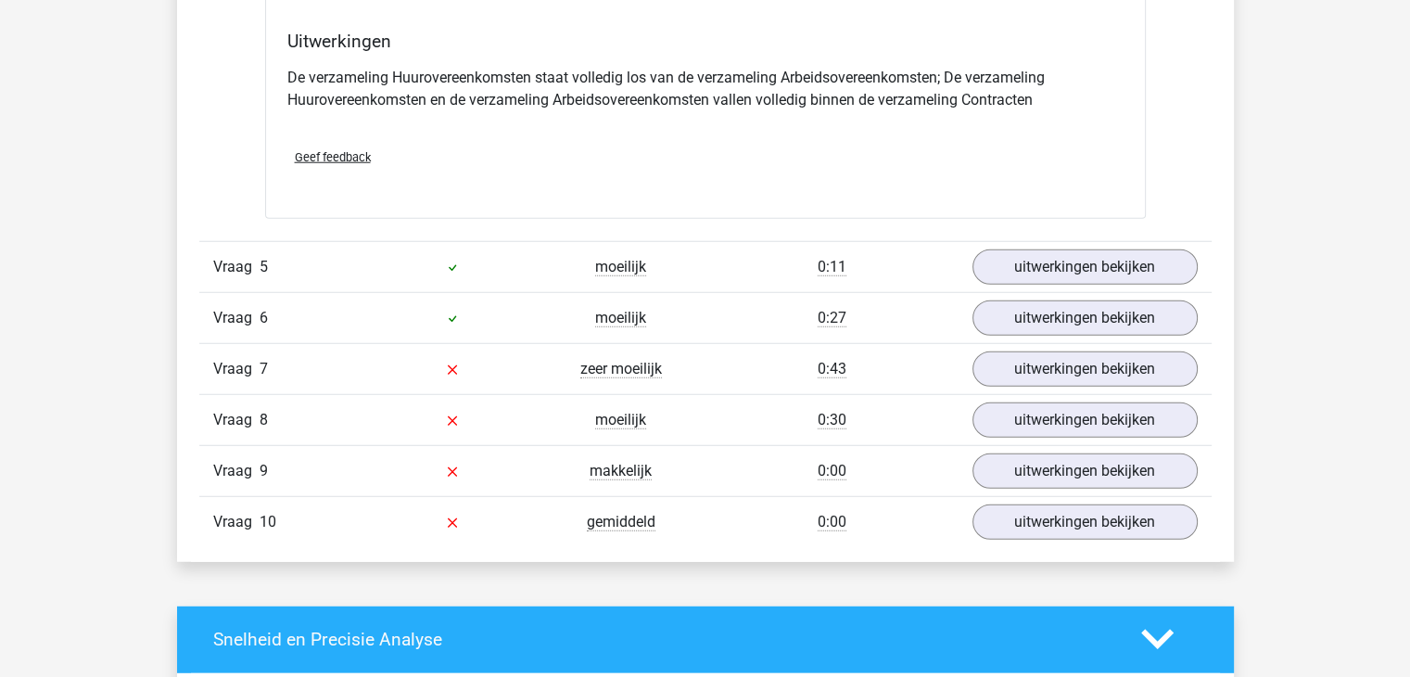
scroll to position [4938, 0]
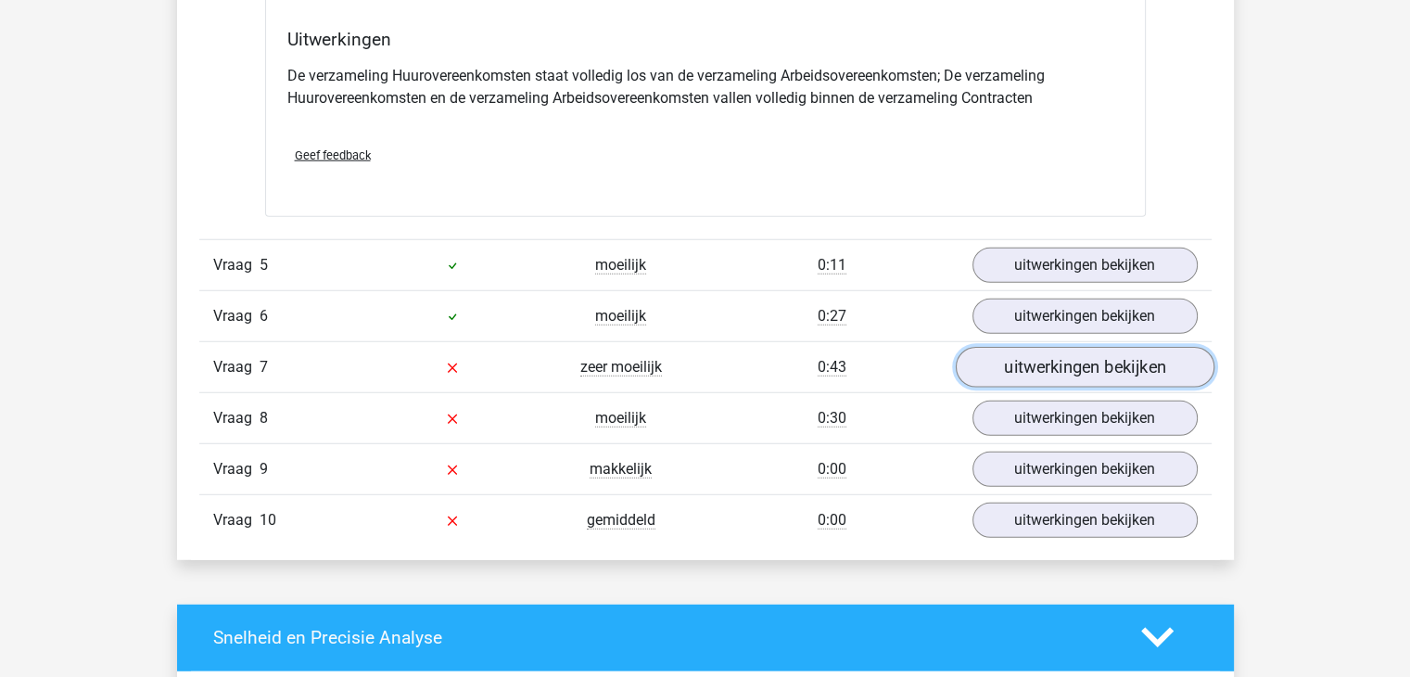
click at [1064, 371] on link "uitwerkingen bekijken" at bounding box center [1084, 367] width 259 height 41
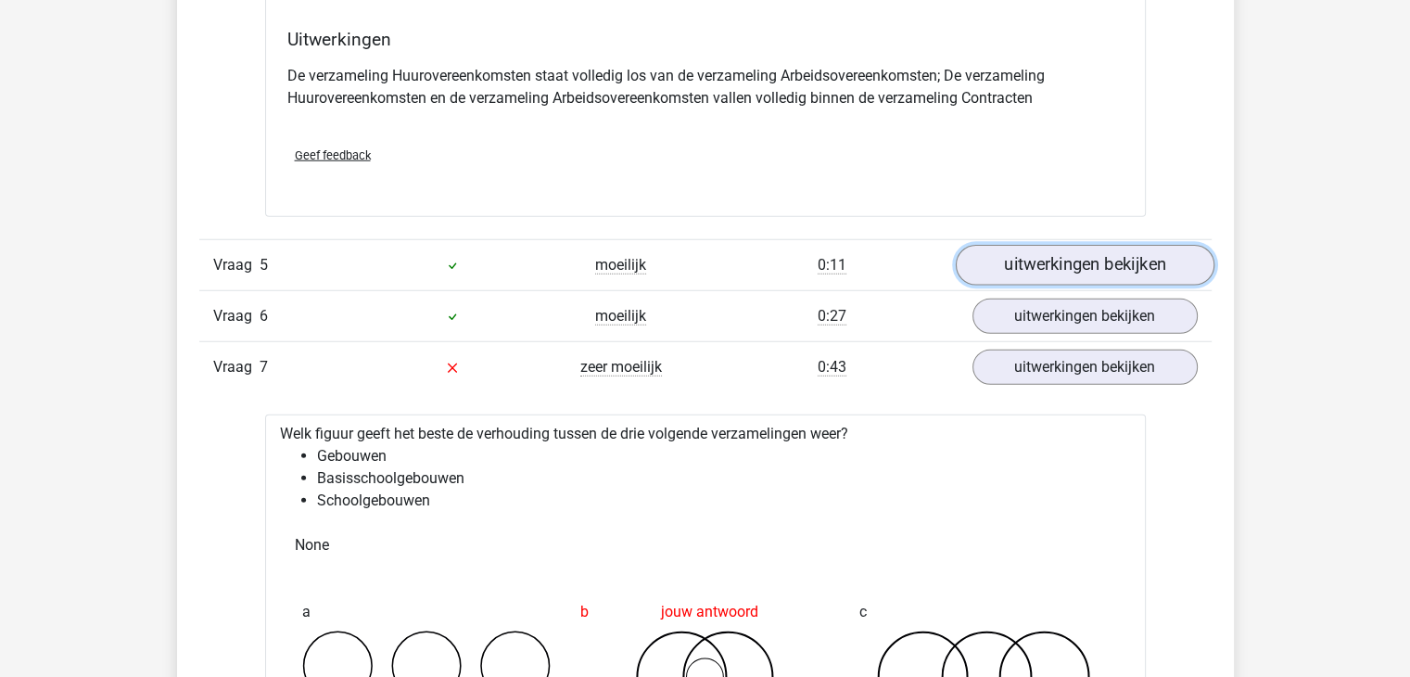
click at [1041, 252] on link "uitwerkingen bekijken" at bounding box center [1084, 265] width 259 height 41
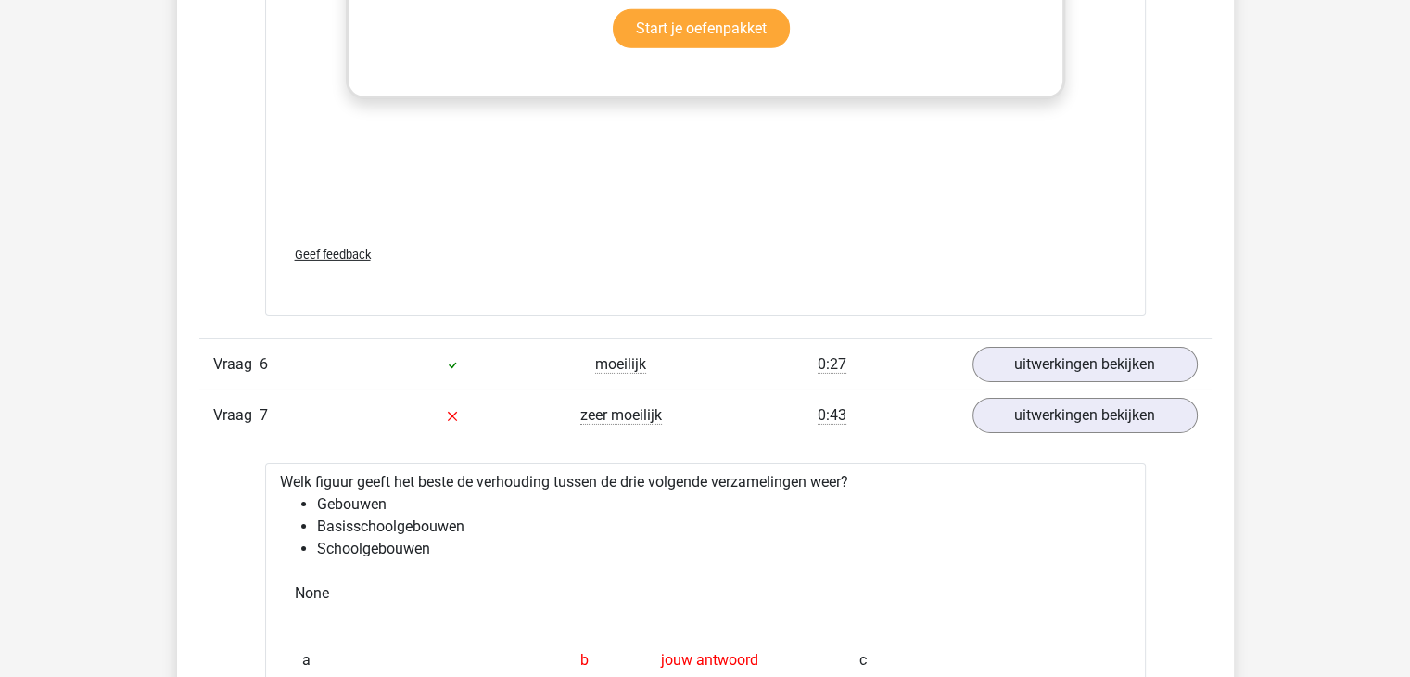
scroll to position [6098, 0]
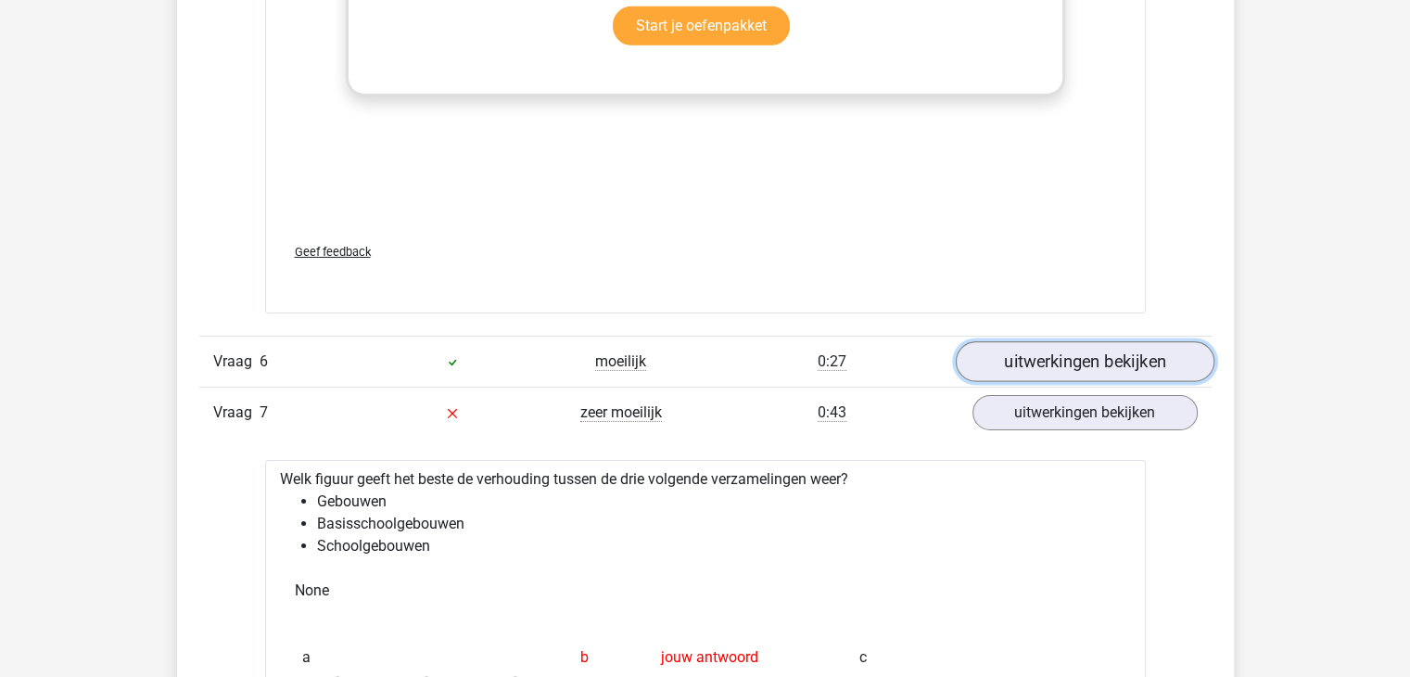
click at [1027, 358] on link "uitwerkingen bekijken" at bounding box center [1084, 361] width 259 height 41
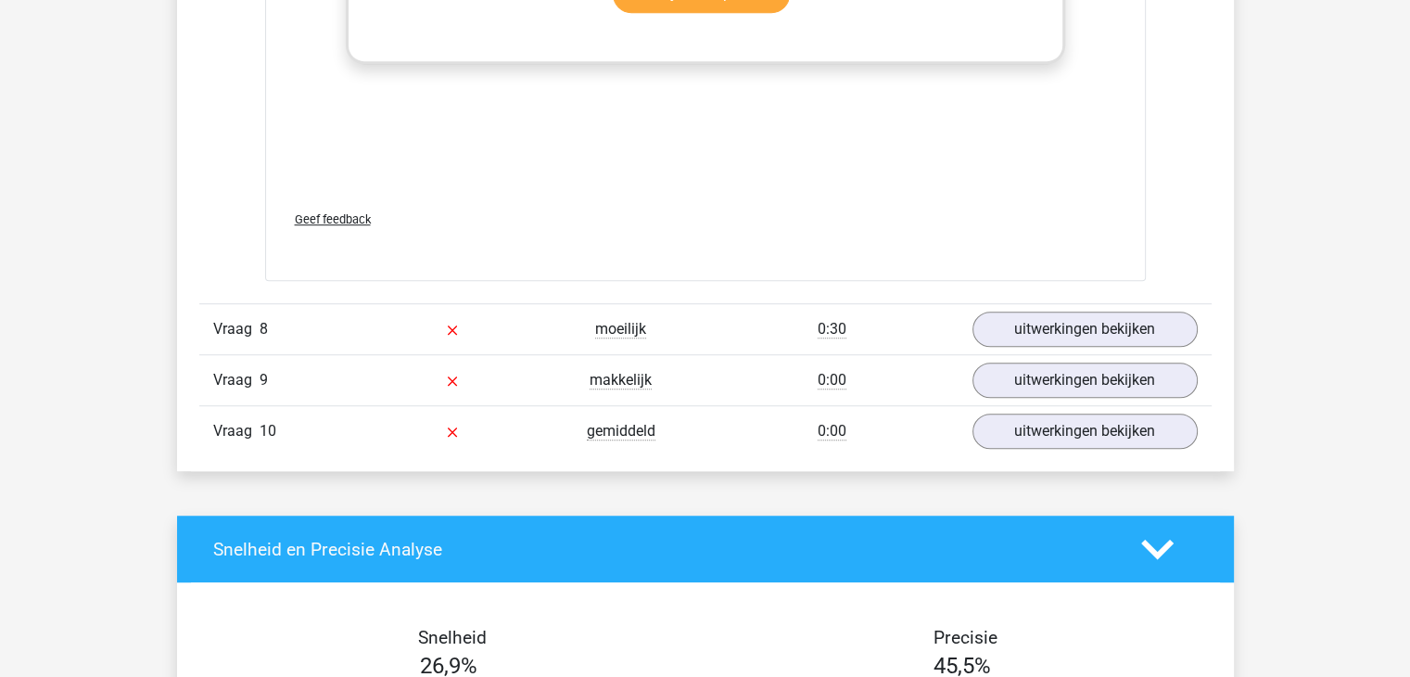
scroll to position [8178, 0]
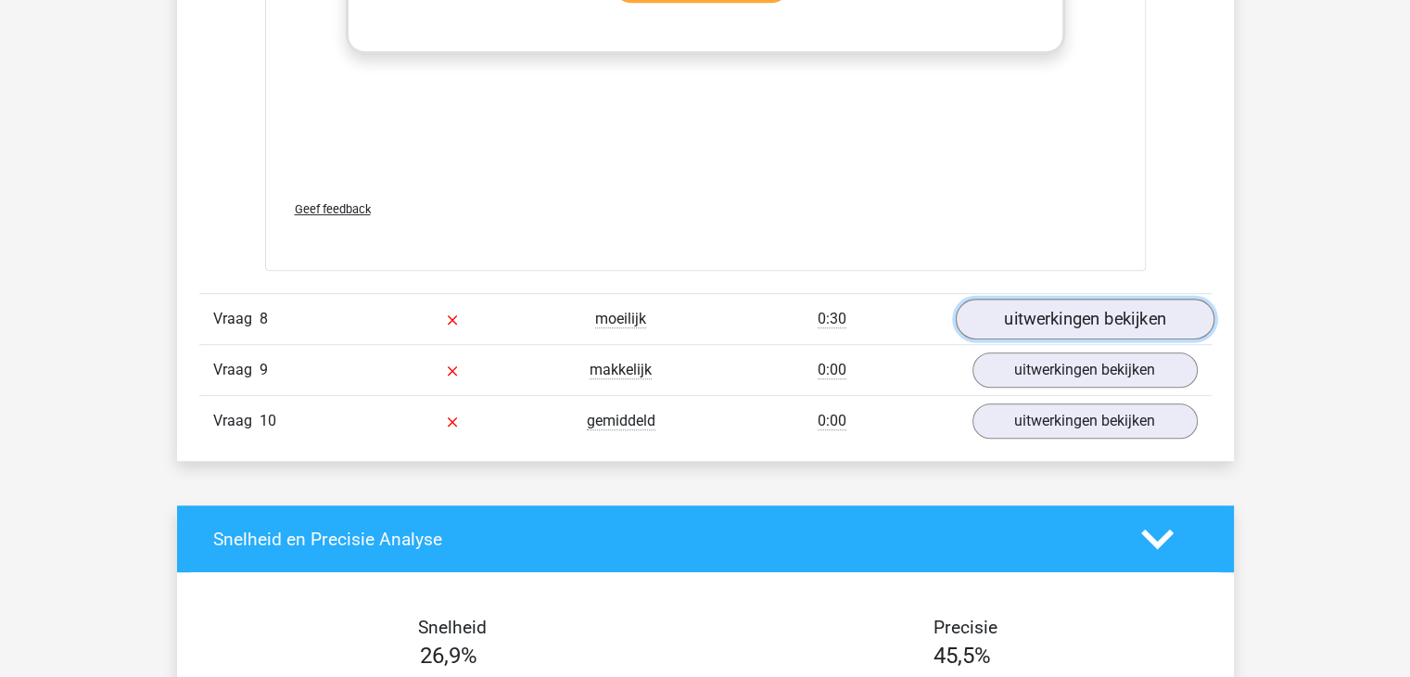
click at [1026, 316] on link "uitwerkingen bekijken" at bounding box center [1084, 319] width 259 height 41
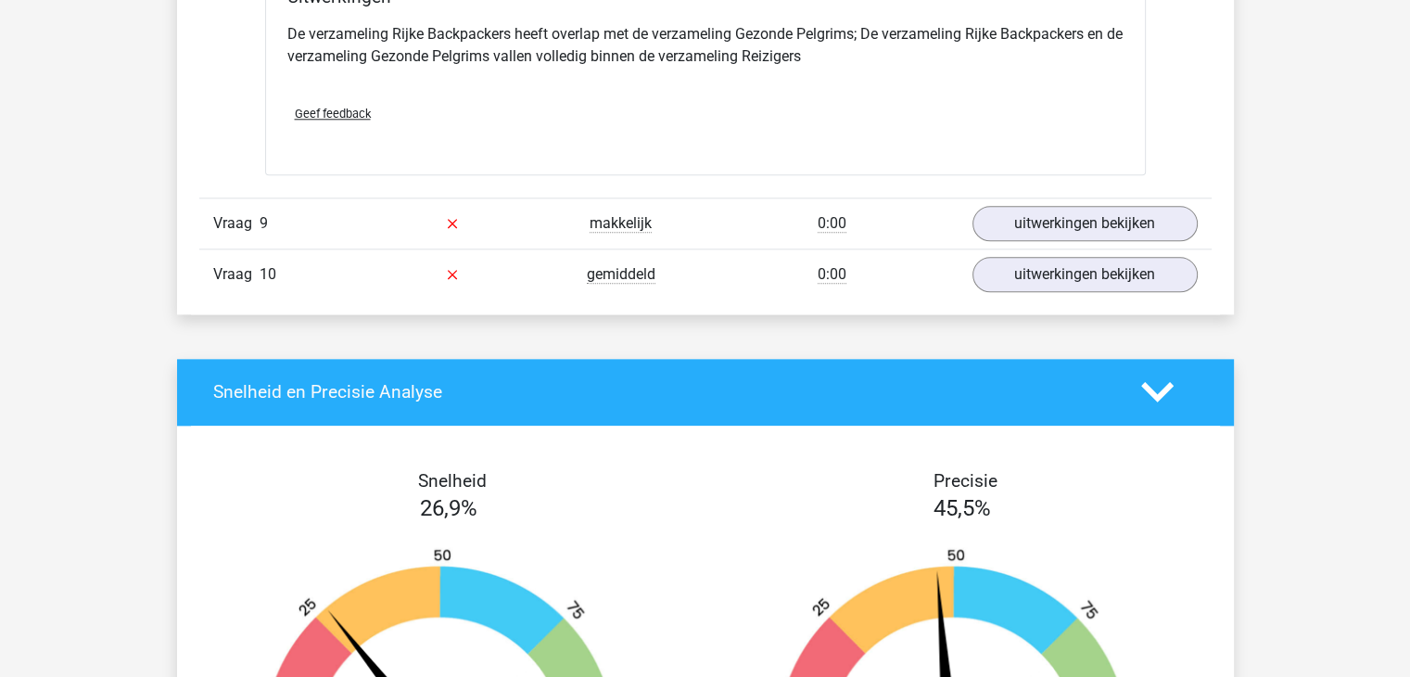
scroll to position [9037, 0]
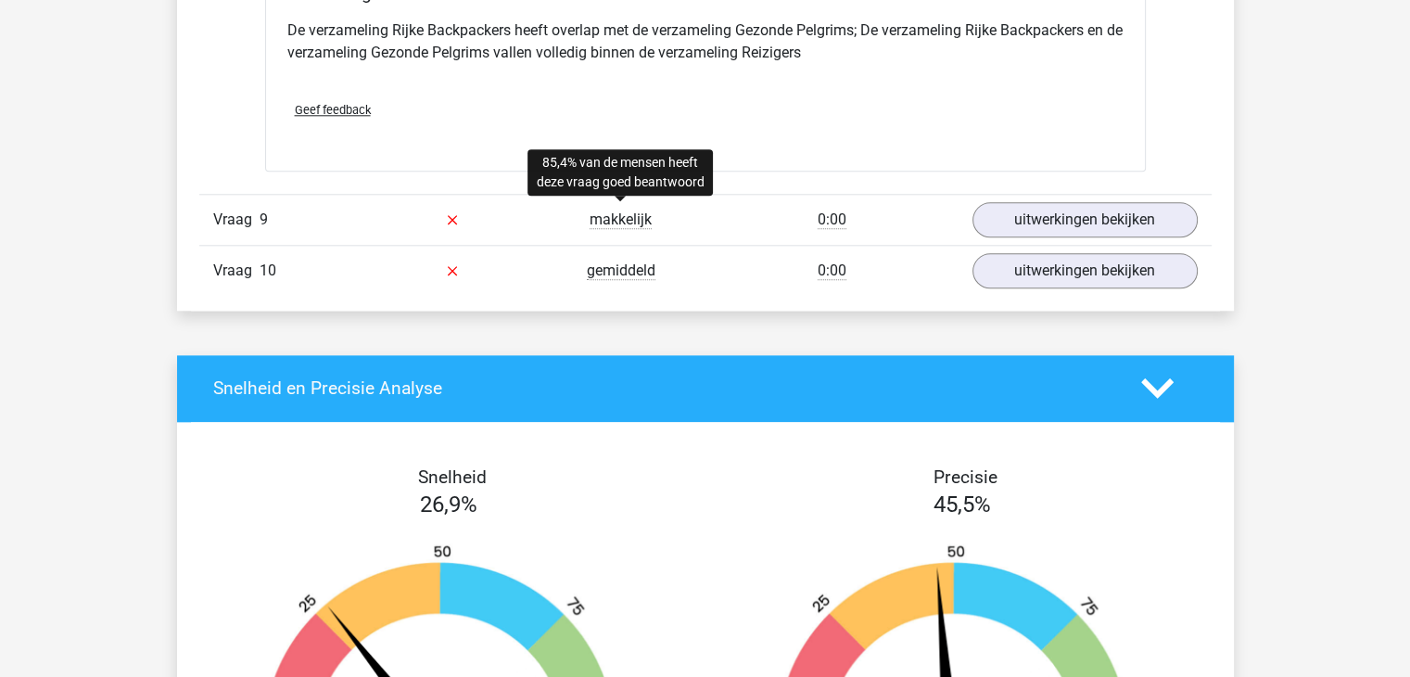
click at [641, 210] on span "makkelijk" at bounding box center [620, 219] width 62 height 19
click at [648, 210] on span "makkelijk" at bounding box center [620, 219] width 62 height 19
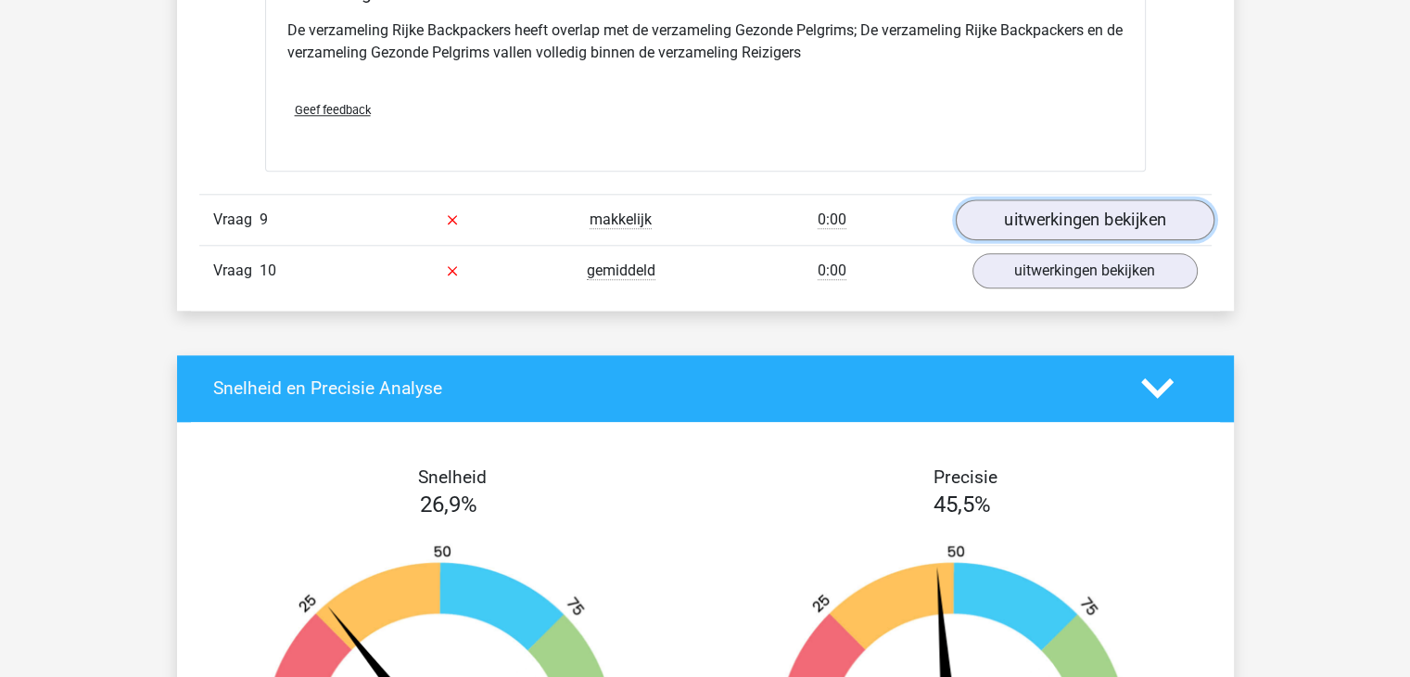
click at [1018, 222] on link "uitwerkingen bekijken" at bounding box center [1084, 219] width 259 height 41
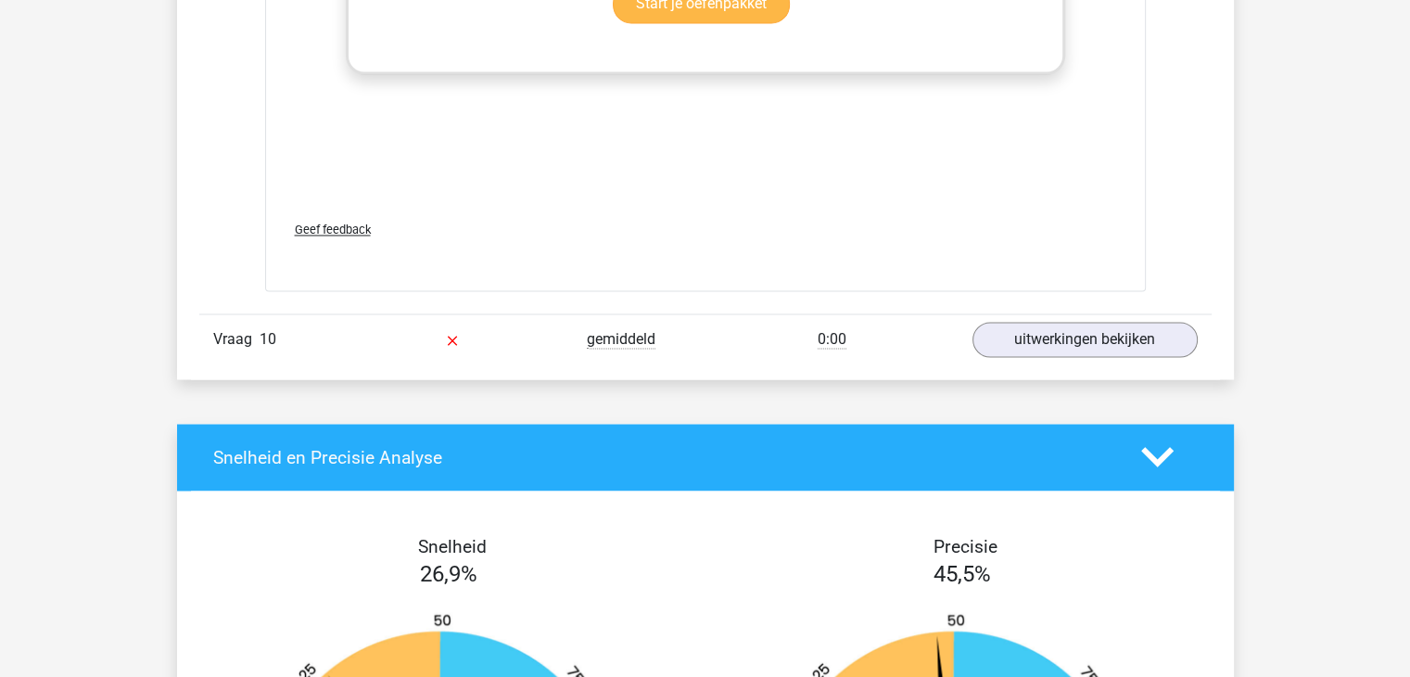
scroll to position [10175, 0]
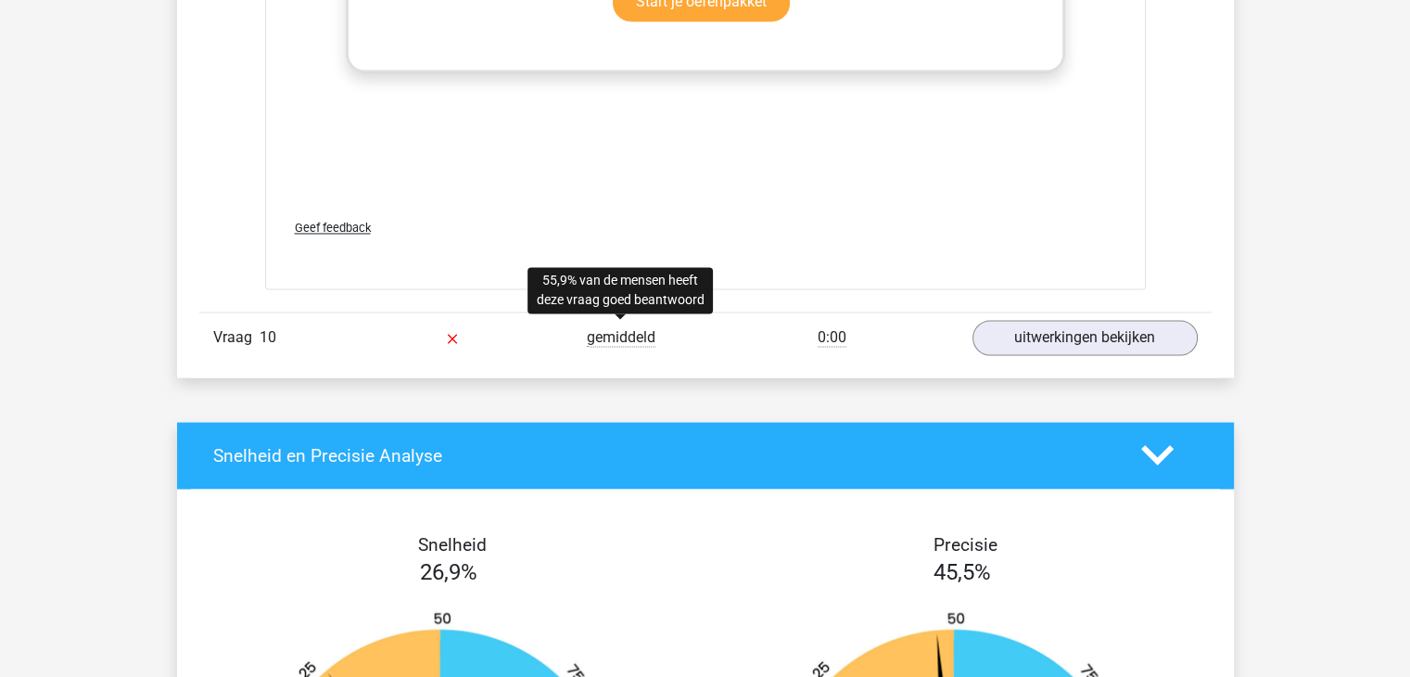
click at [641, 333] on span "gemiddeld" at bounding box center [621, 337] width 69 height 19
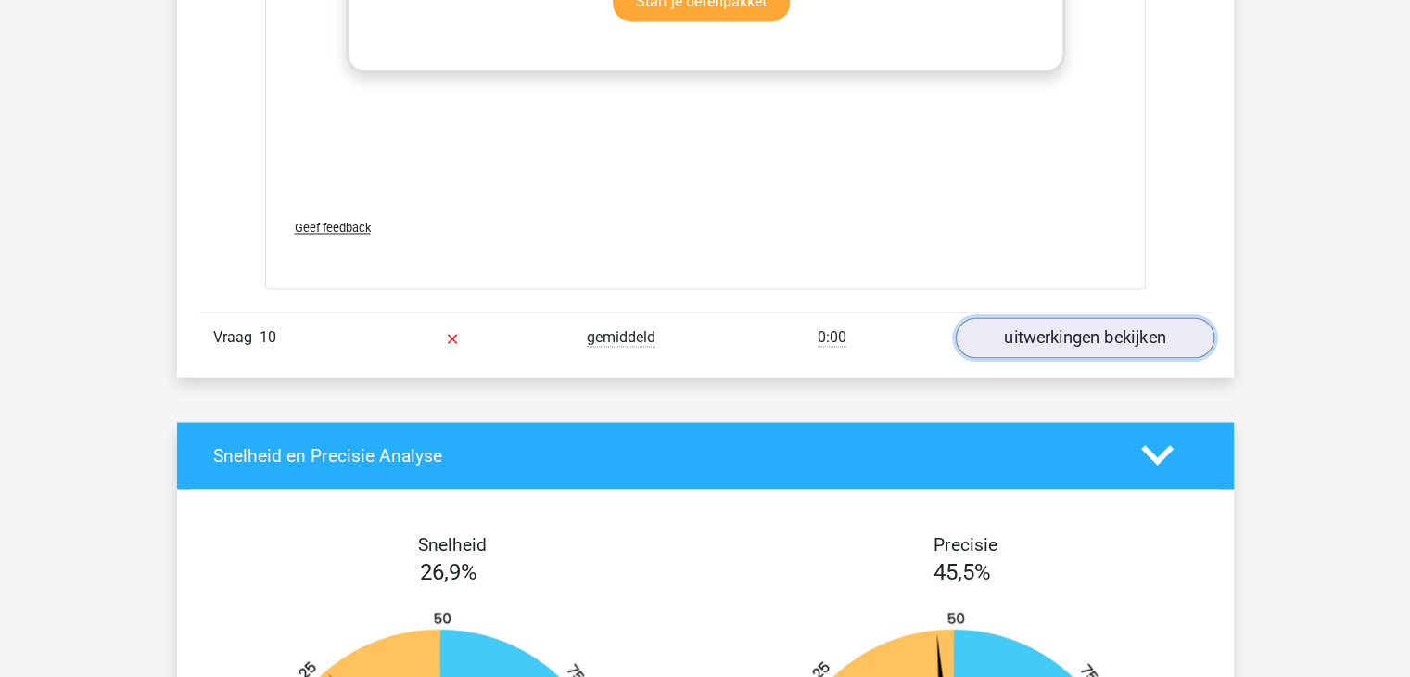
click at [1048, 331] on link "uitwerkingen bekijken" at bounding box center [1084, 337] width 259 height 41
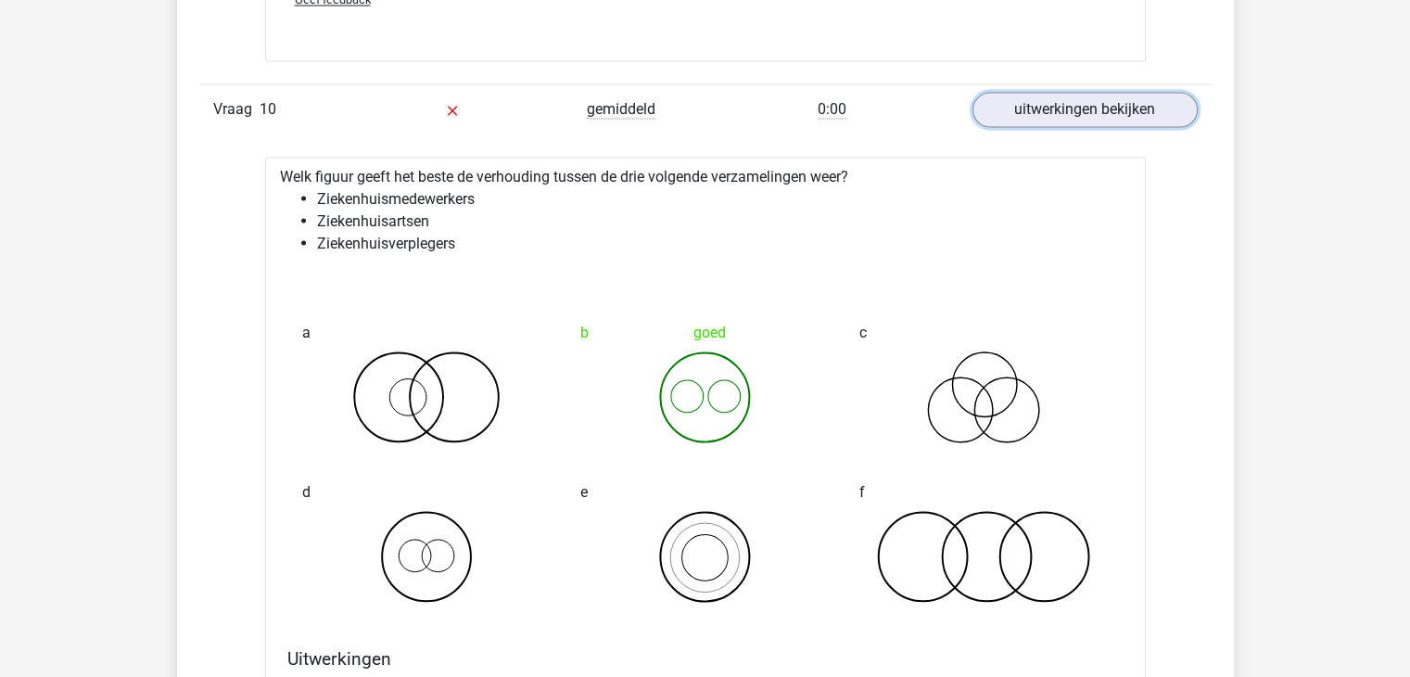
scroll to position [10405, 0]
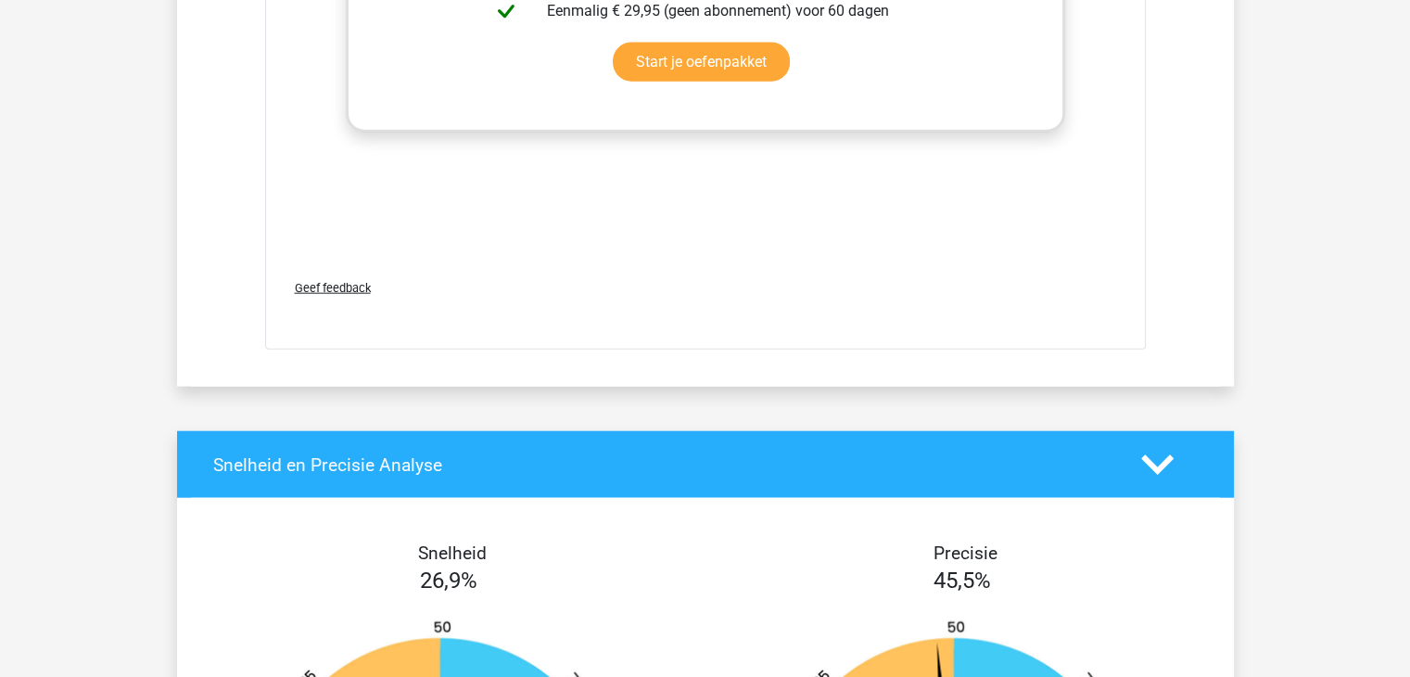
drag, startPoint x: 823, startPoint y: 394, endPoint x: 546, endPoint y: 399, distance: 277.2
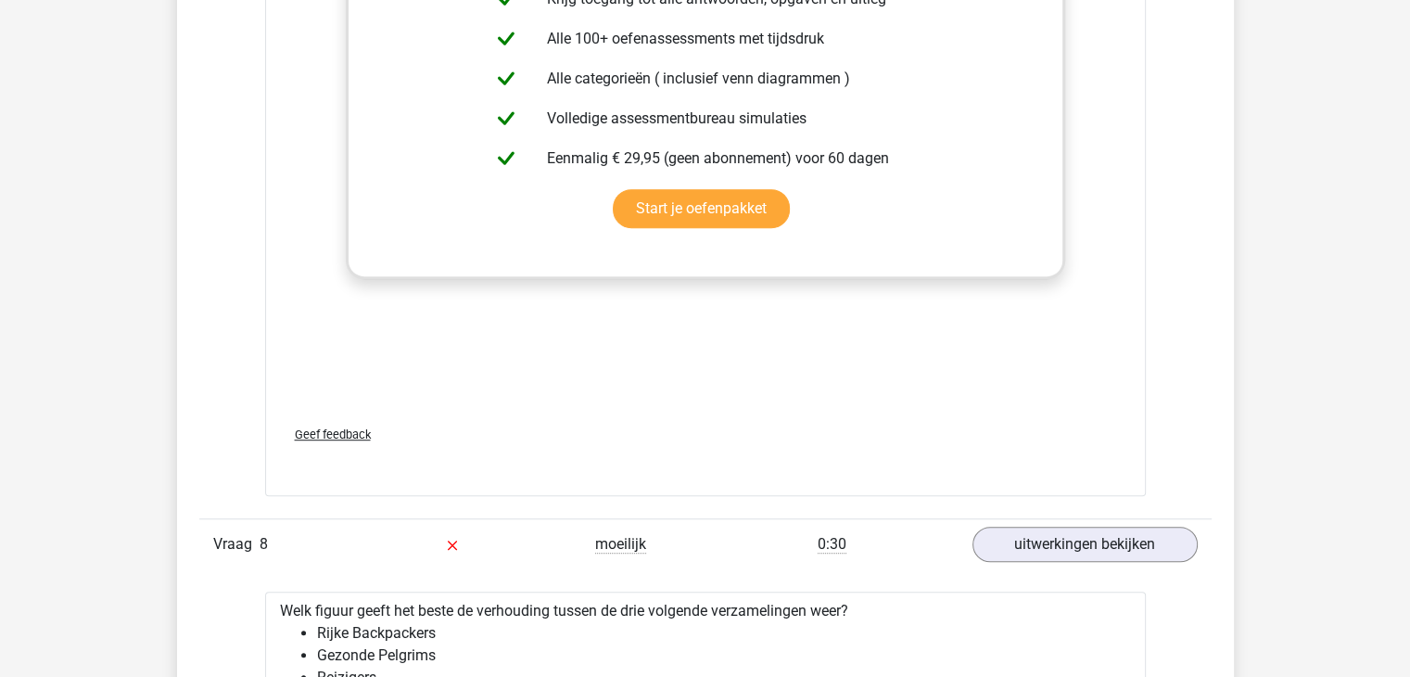
scroll to position [7815, 0]
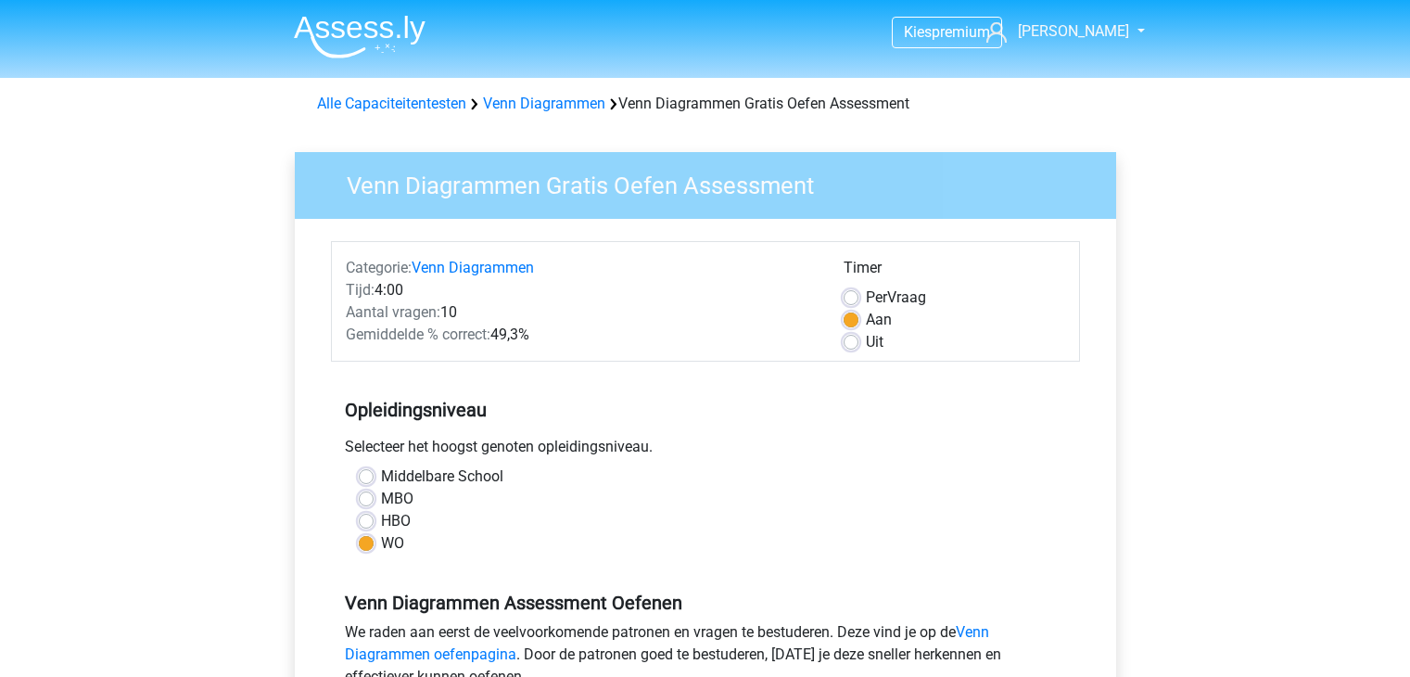
scroll to position [334, 0]
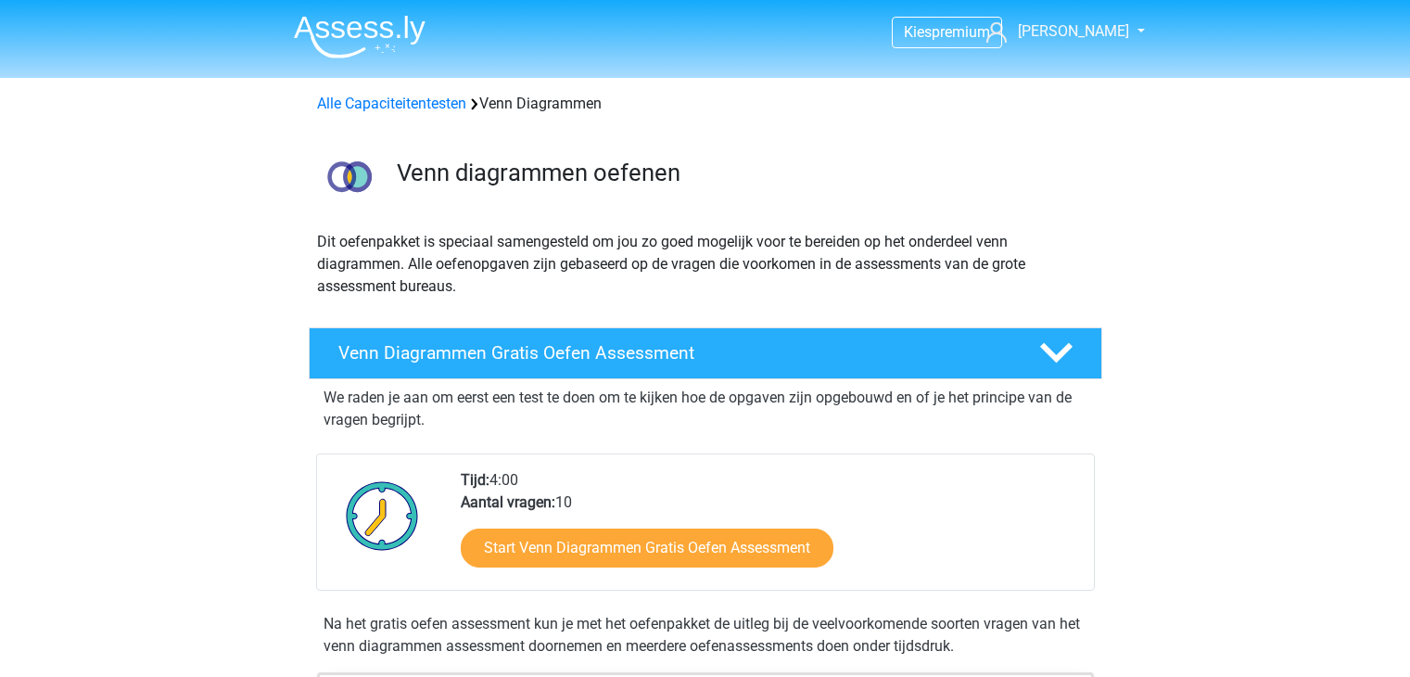
scroll to position [240, 0]
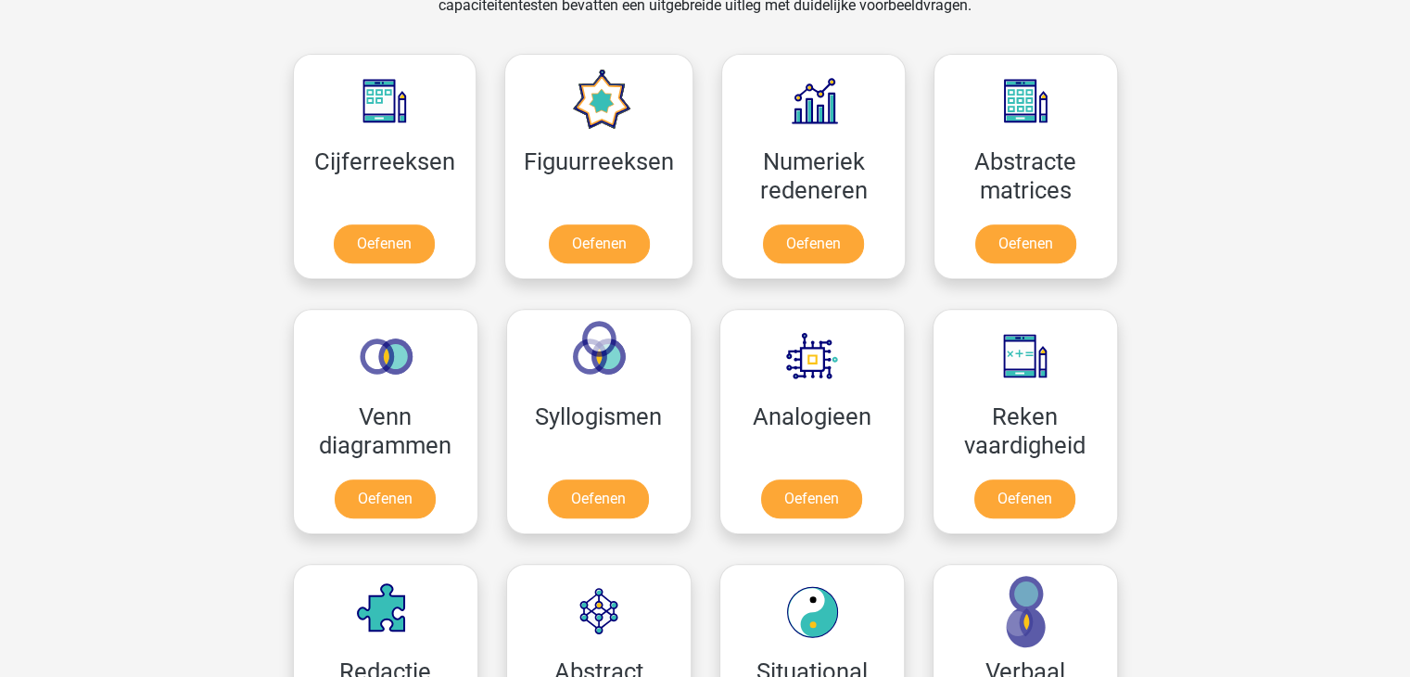
scroll to position [692, 0]
